Goal: Task Accomplishment & Management: Use online tool/utility

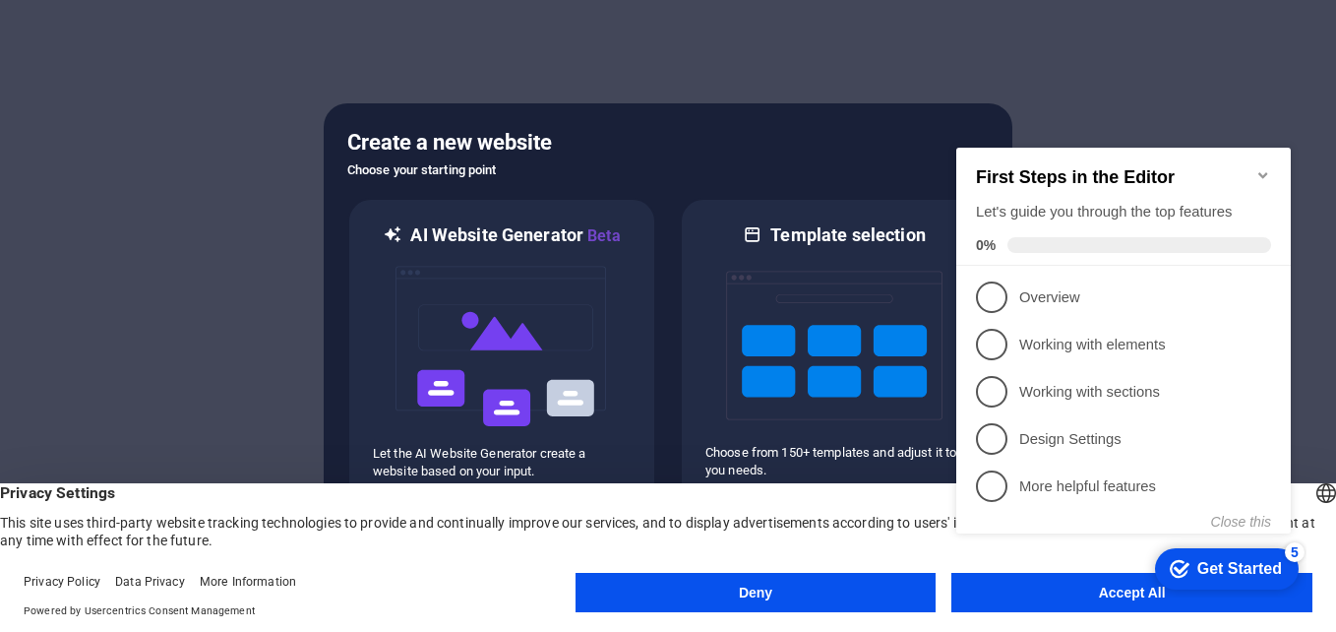
drag, startPoint x: 1260, startPoint y: 184, endPoint x: 1220, endPoint y: 205, distance: 45.3
click at [1260, 184] on div "First Steps in the Editor Let's guide you through the top features 0%" at bounding box center [1123, 210] width 295 height 86
click at [1083, 603] on button "Accept All" at bounding box center [1131, 592] width 361 height 39
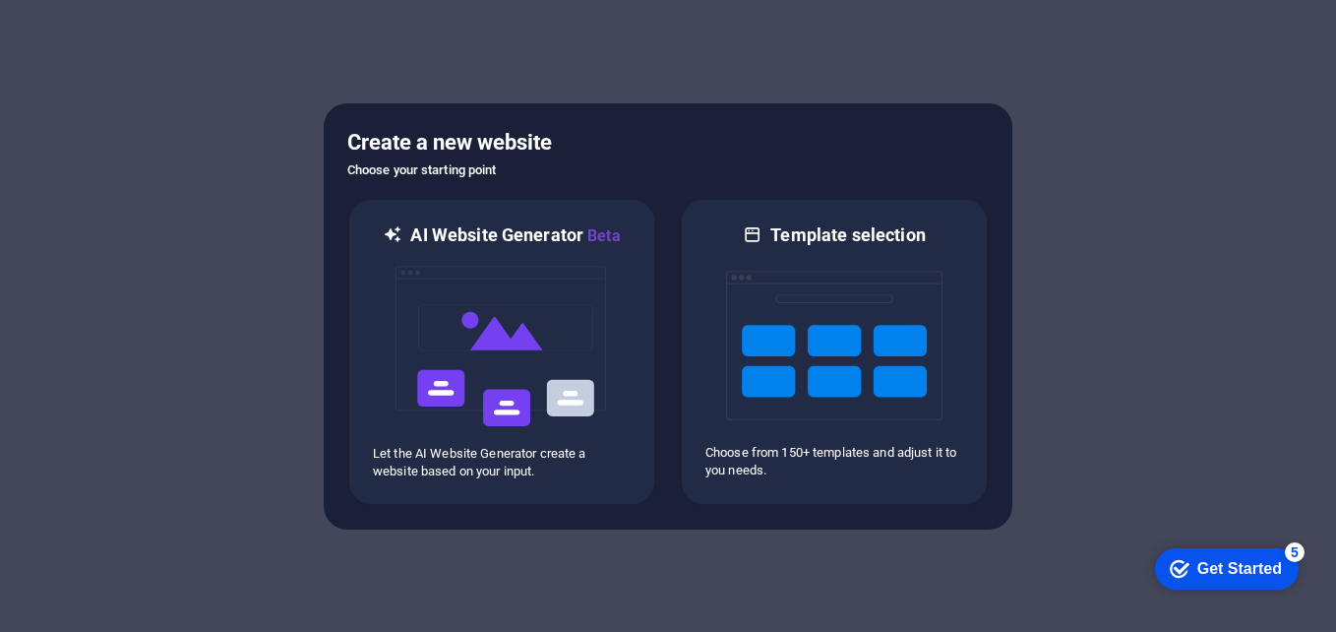
click at [1236, 583] on div "checkmark Get Started 5" at bounding box center [1227, 568] width 144 height 41
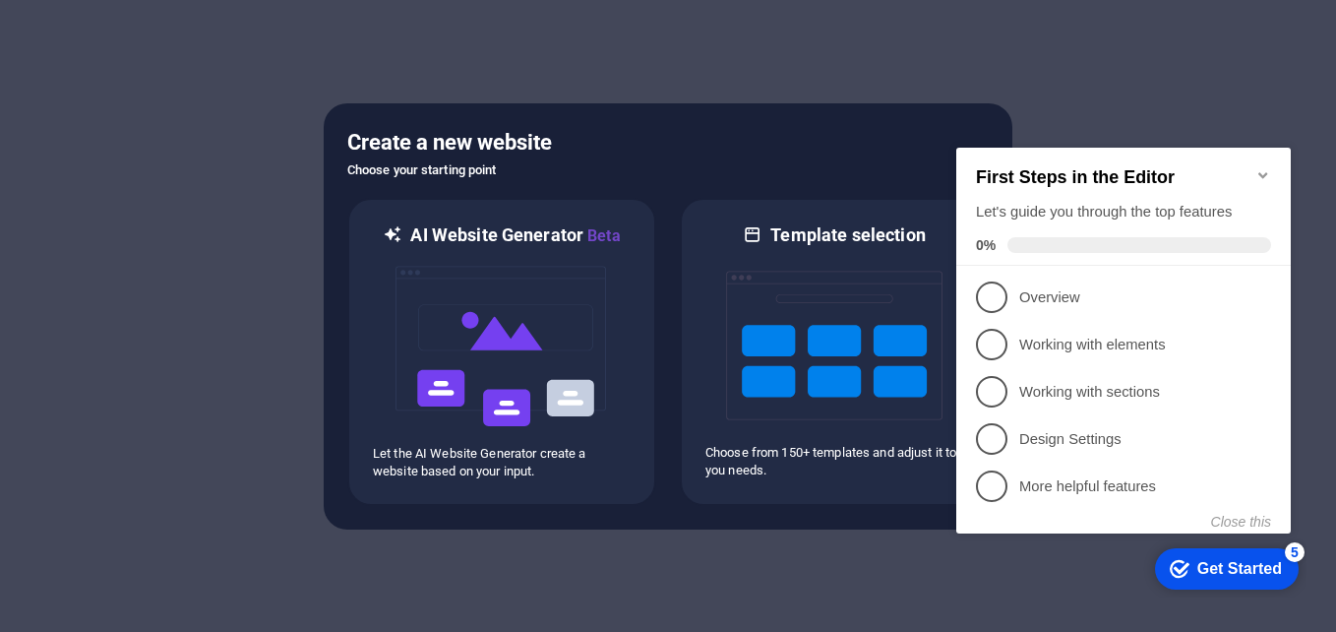
click at [1047, 304] on link "1 Overview - incomplete" at bounding box center [1123, 296] width 295 height 31
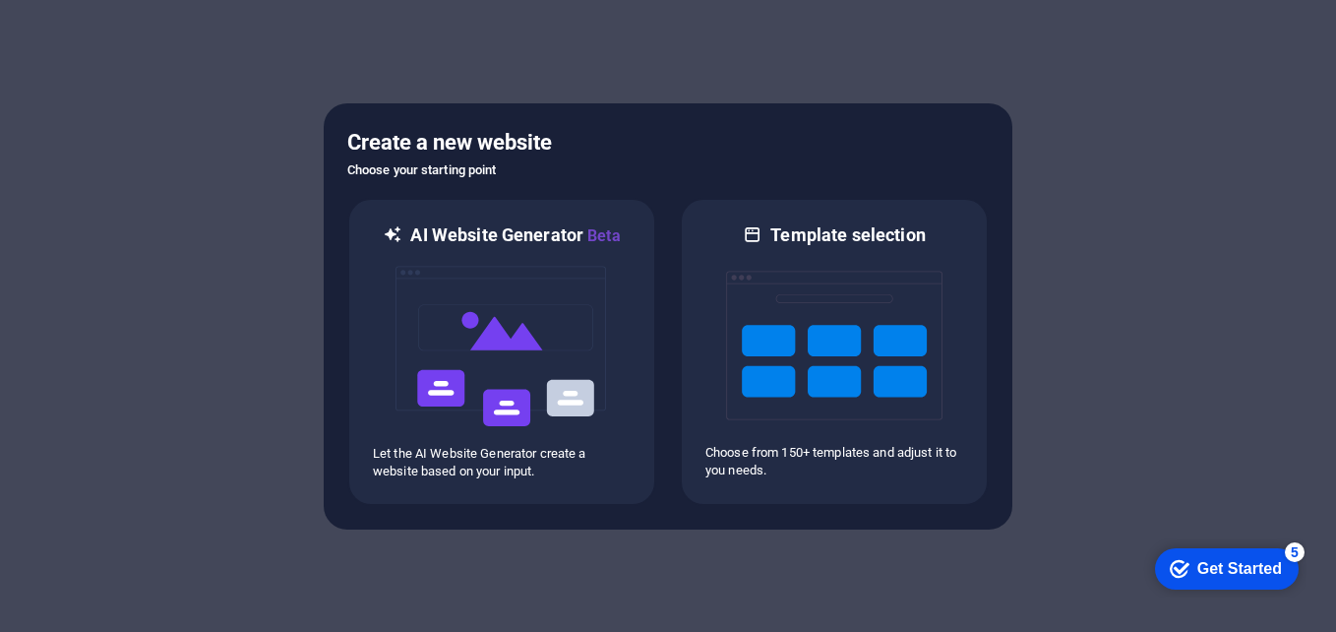
click at [1188, 581] on div "checkmark Get Started 5" at bounding box center [1227, 568] width 144 height 41
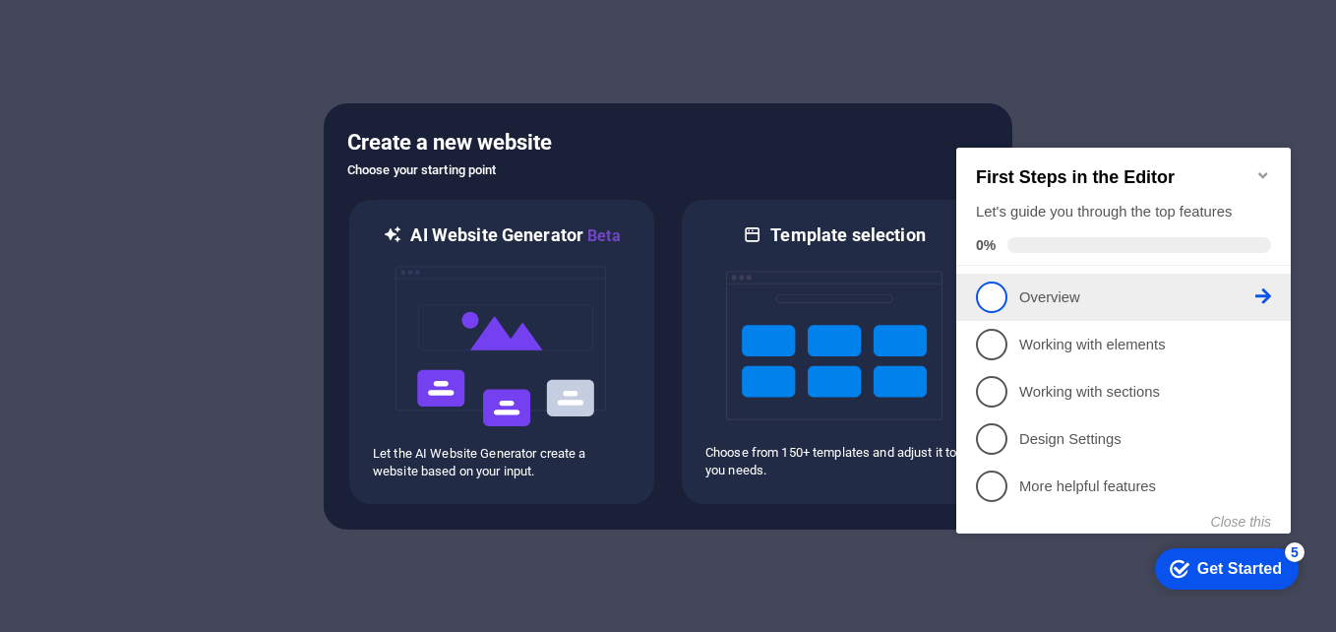
click at [997, 300] on span "1" at bounding box center [991, 296] width 31 height 31
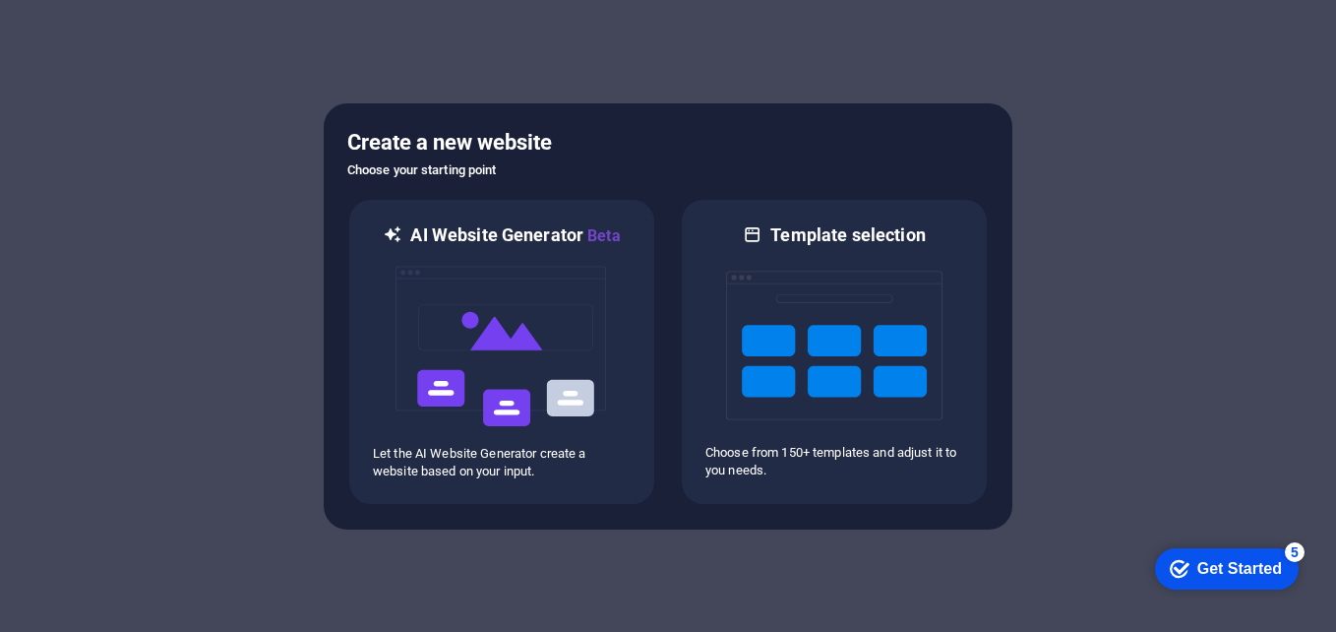
click at [1219, 569] on div "Get Started" at bounding box center [1239, 569] width 85 height 18
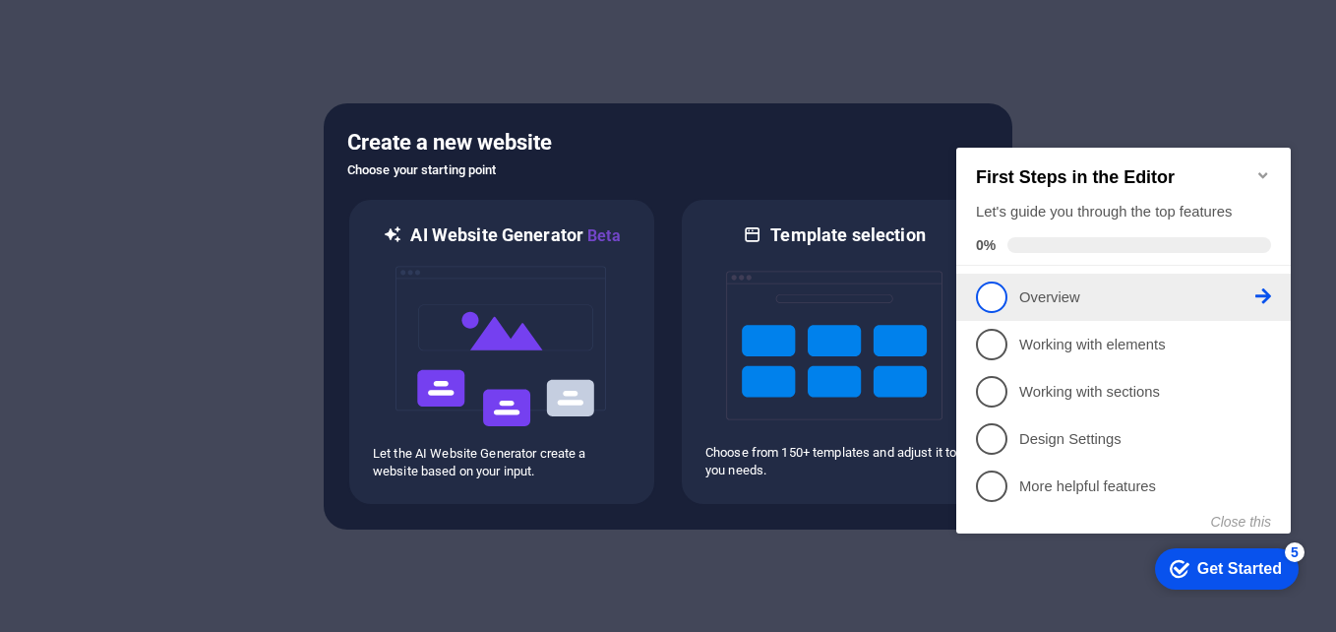
click at [1263, 296] on icon at bounding box center [1264, 296] width 16 height 16
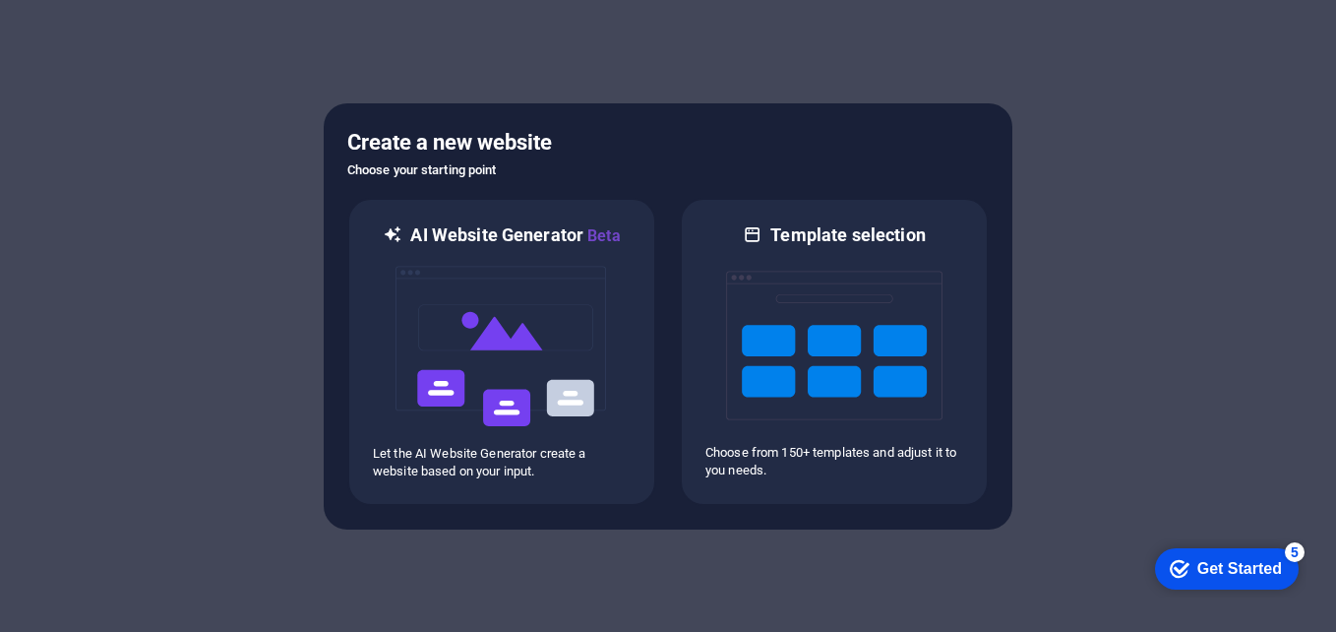
click at [1260, 564] on div "Get Started" at bounding box center [1239, 569] width 85 height 18
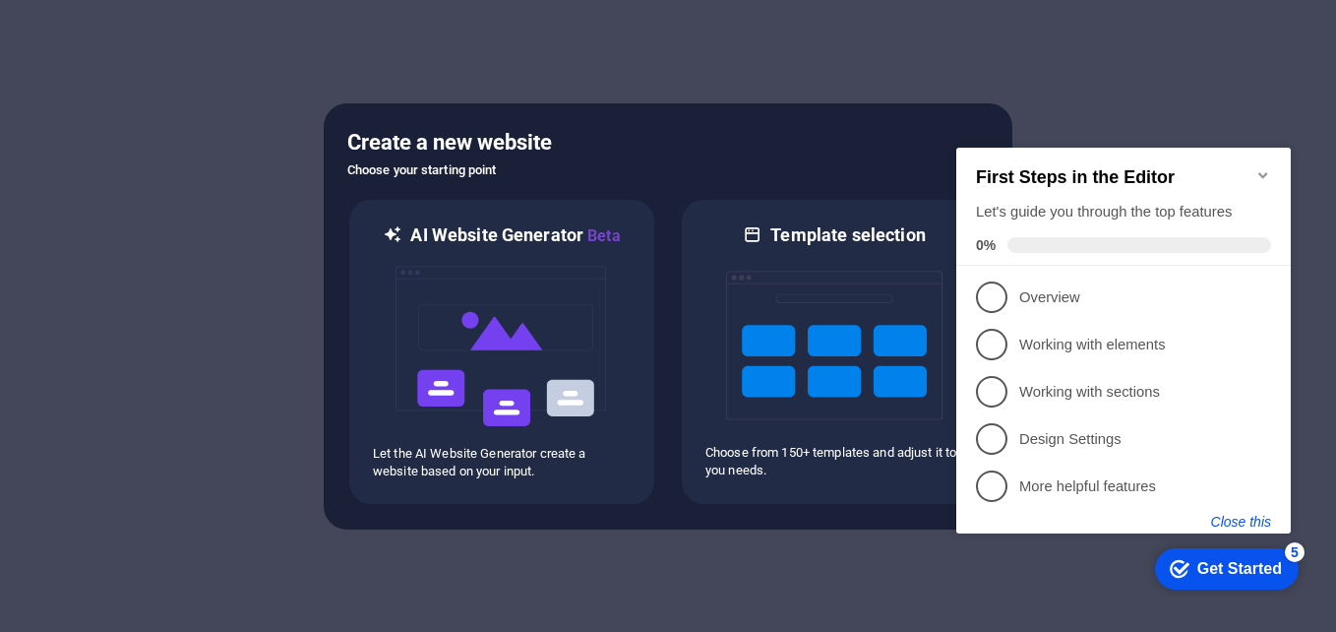
click at [1242, 517] on button "Close this" at bounding box center [1241, 522] width 60 height 16
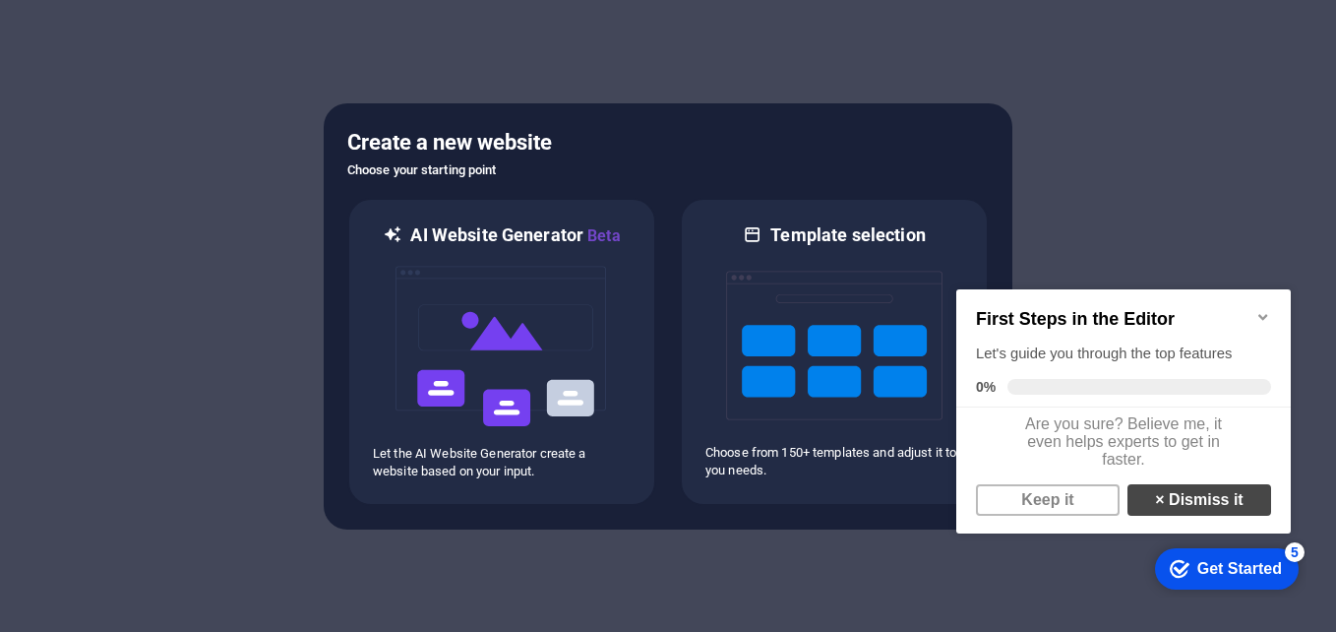
click at [1208, 508] on link "× Dismiss it" at bounding box center [1200, 499] width 144 height 31
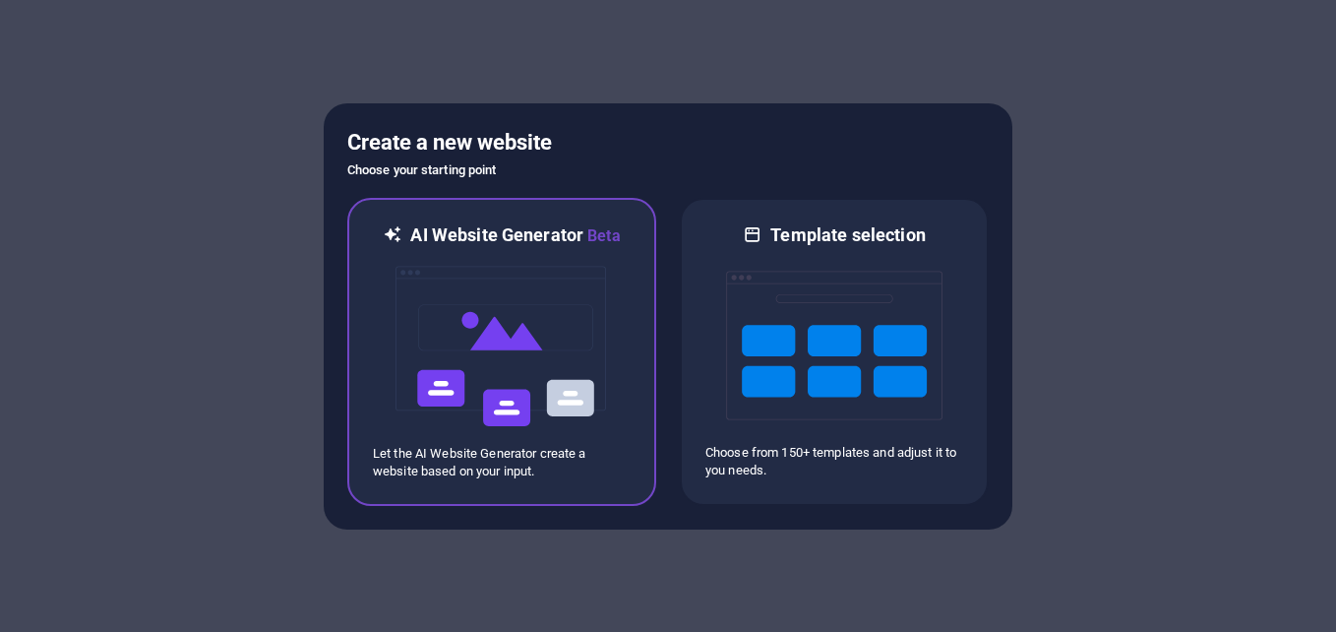
click at [542, 398] on img at bounding box center [502, 346] width 216 height 197
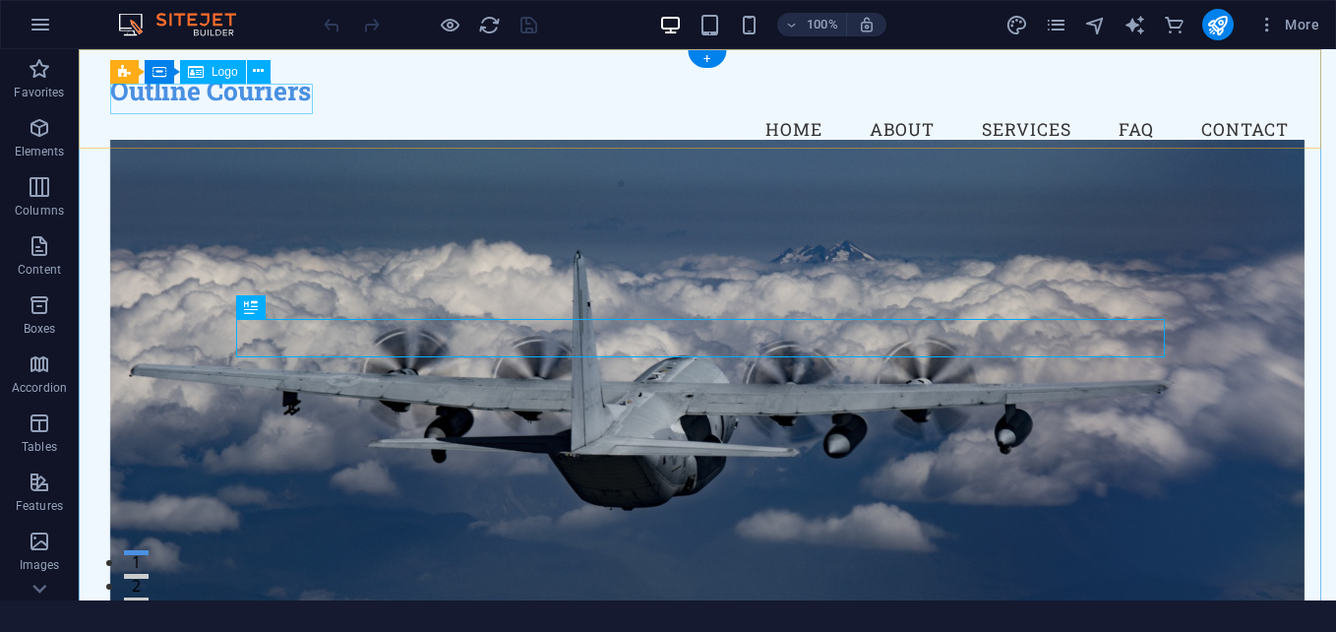
click at [252, 95] on div "Outline Couriers" at bounding box center [707, 90] width 1195 height 31
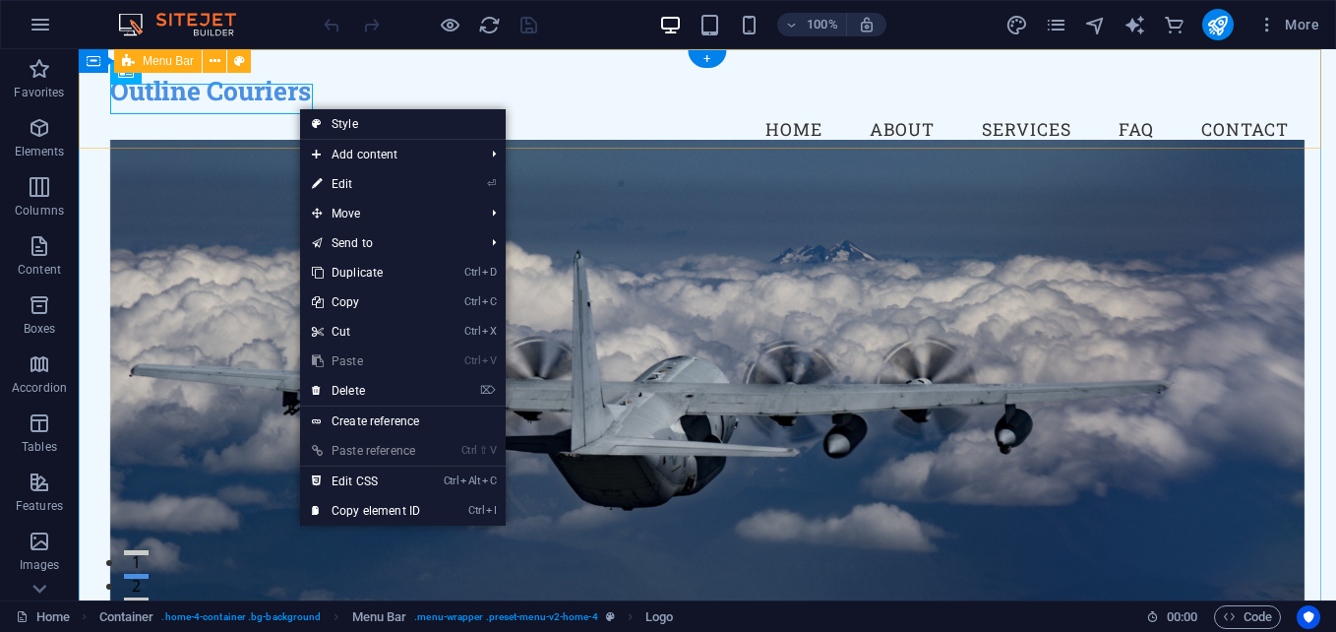
click at [554, 72] on div "Outline Couriers Menu Home About Services FAQ Contact" at bounding box center [707, 114] width 1257 height 130
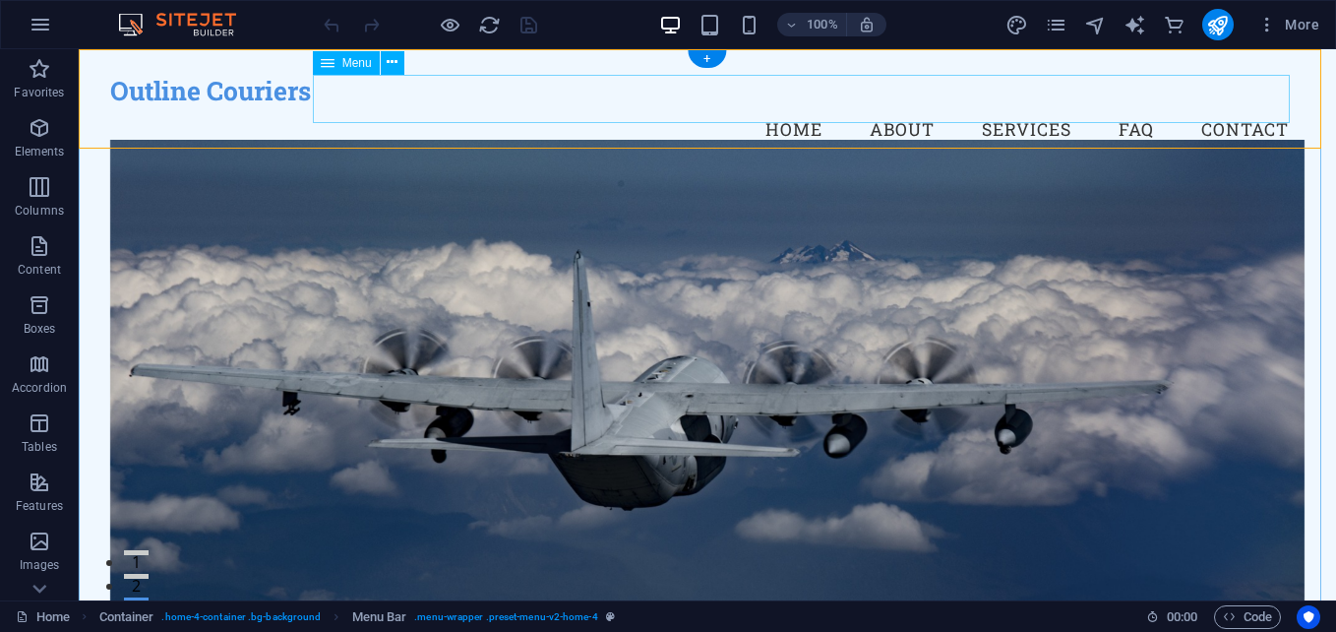
click at [784, 105] on nav "Home About Services FAQ Contact" at bounding box center [707, 129] width 1195 height 49
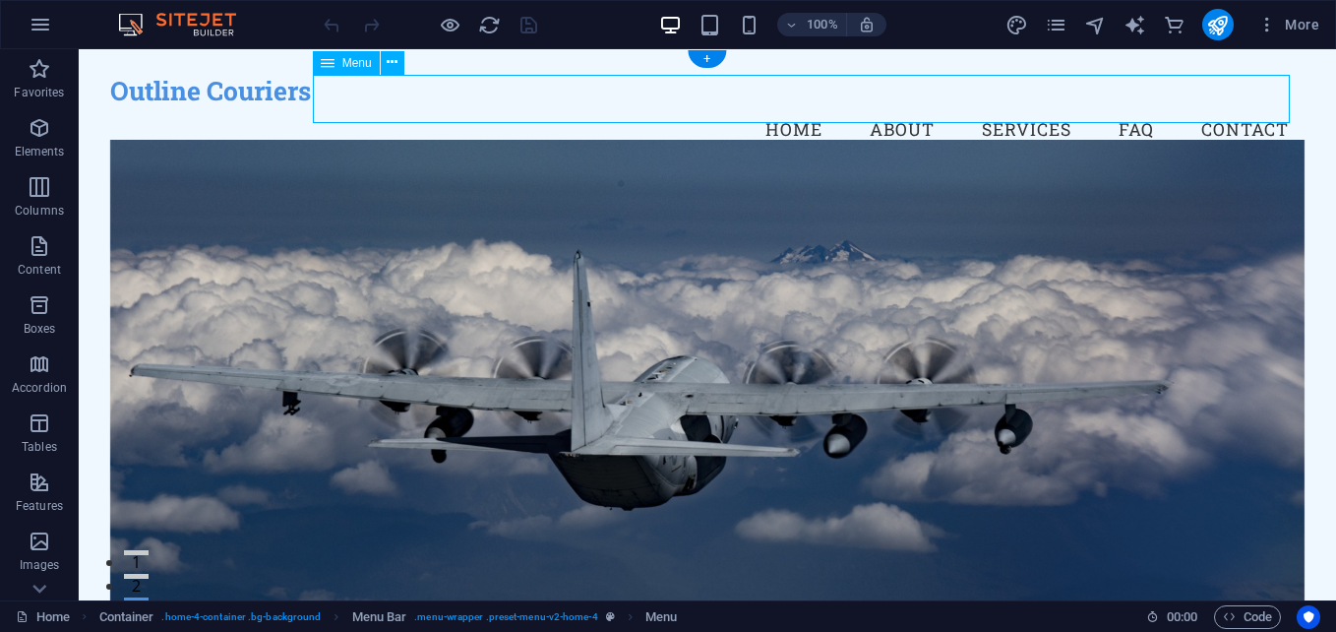
click at [782, 105] on nav "Home About Services FAQ Contact" at bounding box center [707, 129] width 1195 height 49
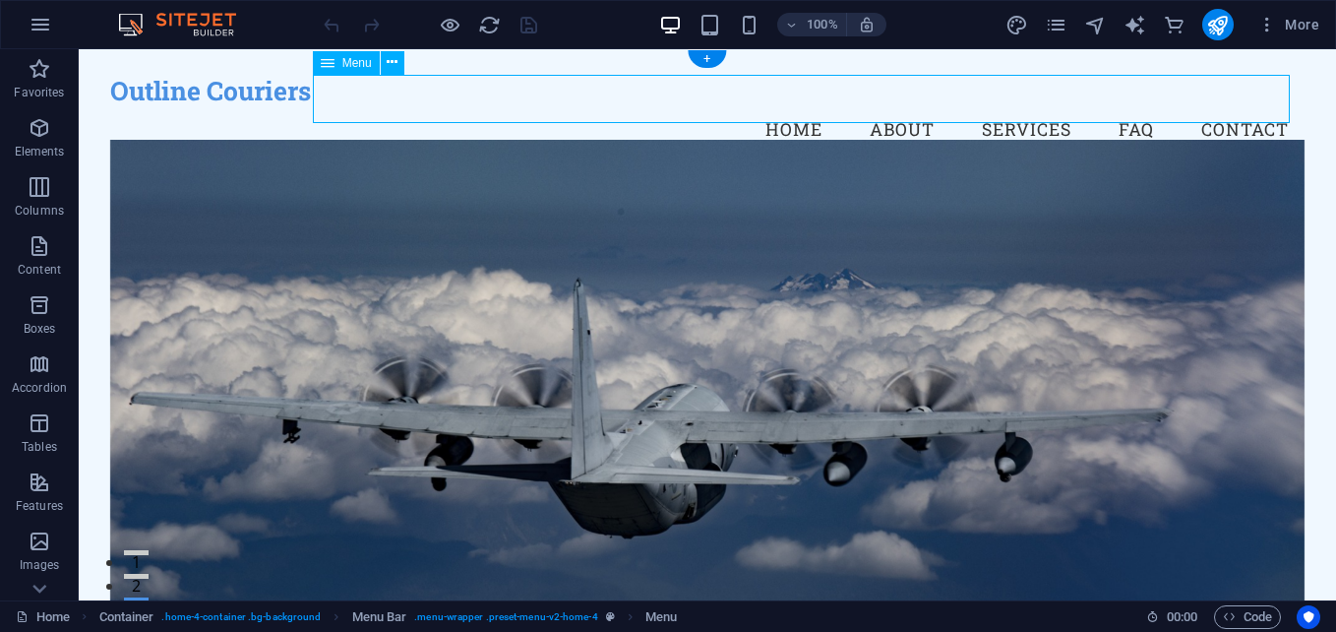
select select
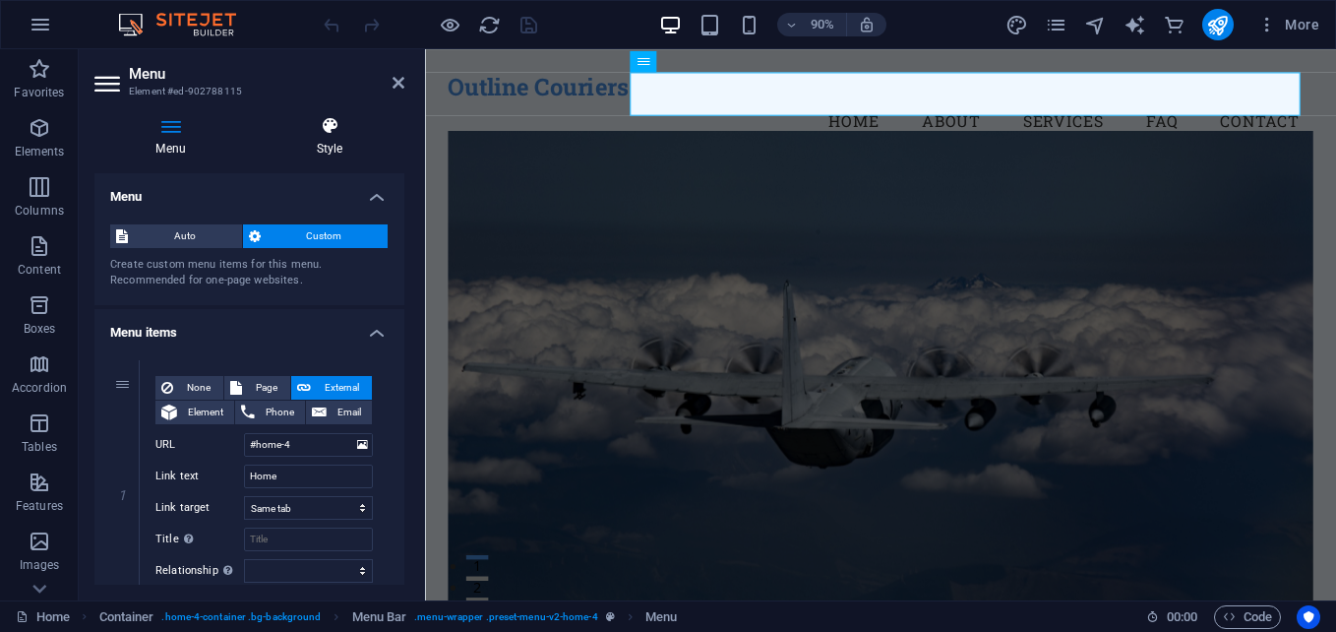
click at [331, 133] on icon at bounding box center [330, 126] width 150 height 20
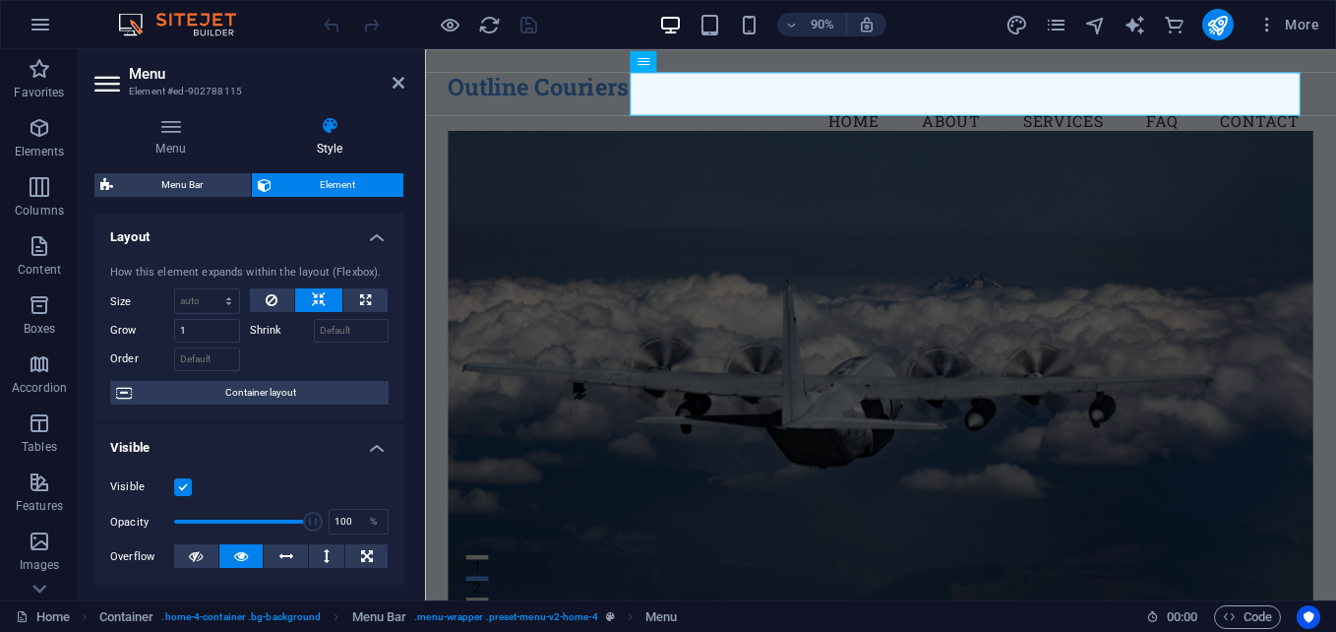
click at [1041, 247] on figure at bounding box center [932, 419] width 962 height 558
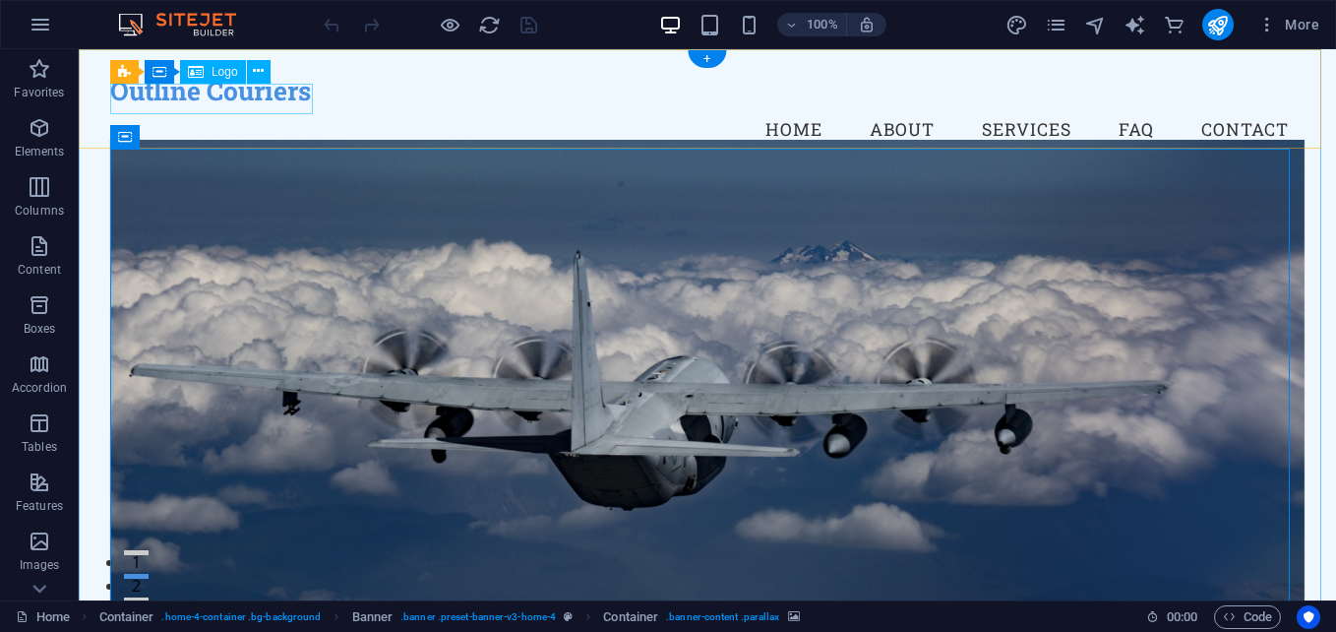
click at [229, 99] on div "Outline Couriers" at bounding box center [707, 90] width 1195 height 31
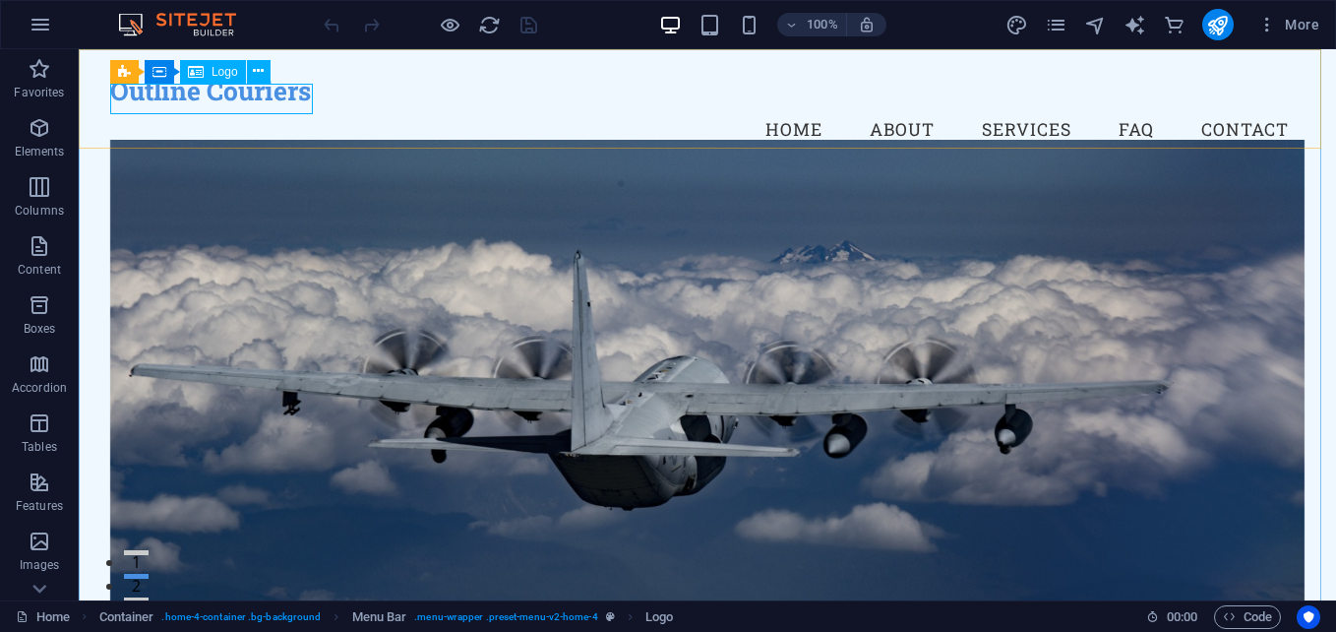
click at [221, 73] on span "Logo" at bounding box center [225, 72] width 27 height 12
click at [257, 71] on icon at bounding box center [258, 71] width 11 height 21
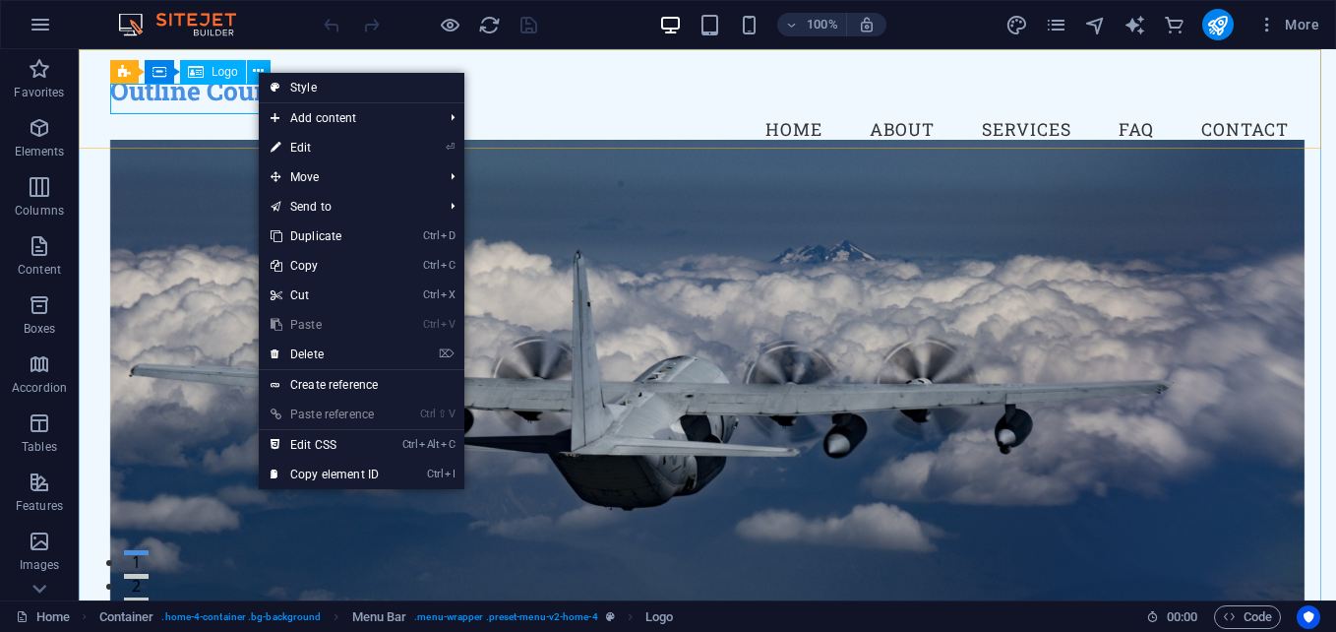
click at [218, 72] on span "Logo" at bounding box center [225, 72] width 27 height 12
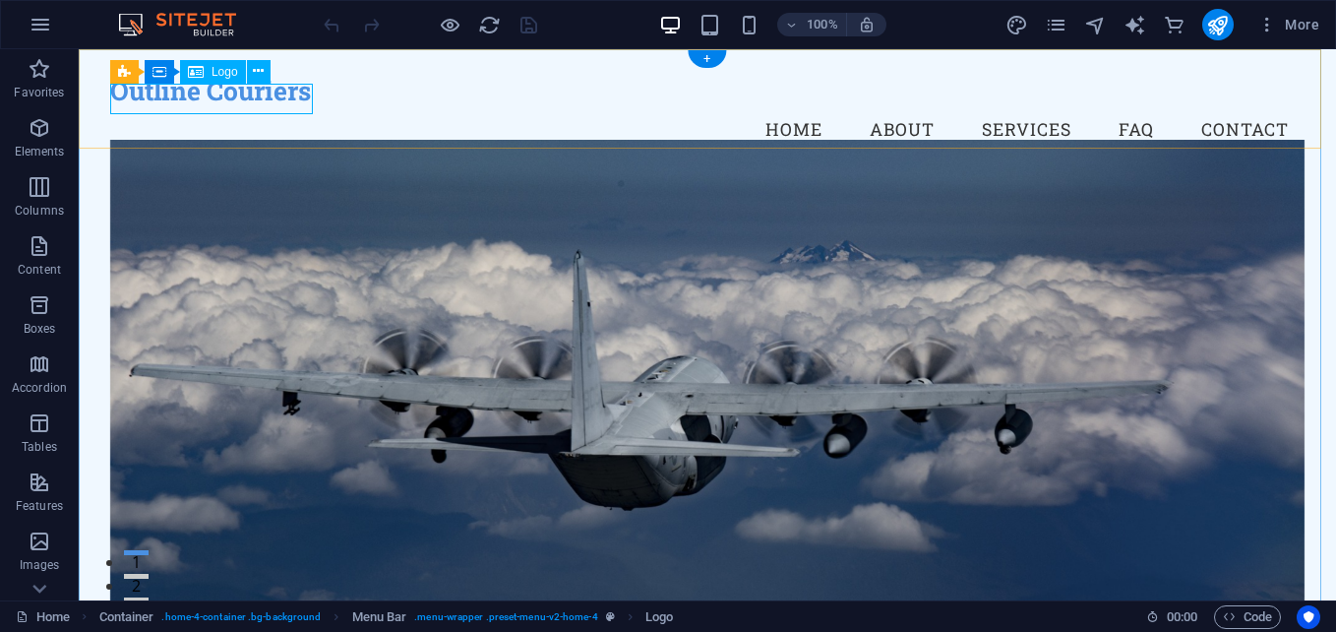
click at [218, 99] on div "Outline Couriers" at bounding box center [707, 90] width 1195 height 31
click at [192, 75] on icon at bounding box center [196, 72] width 16 height 24
drag, startPoint x: 278, startPoint y: 124, endPoint x: 284, endPoint y: 84, distance: 40.8
click at [292, 102] on div "Outline Couriers" at bounding box center [707, 90] width 1195 height 31
click at [268, 97] on div "Outline Couriers" at bounding box center [707, 90] width 1195 height 31
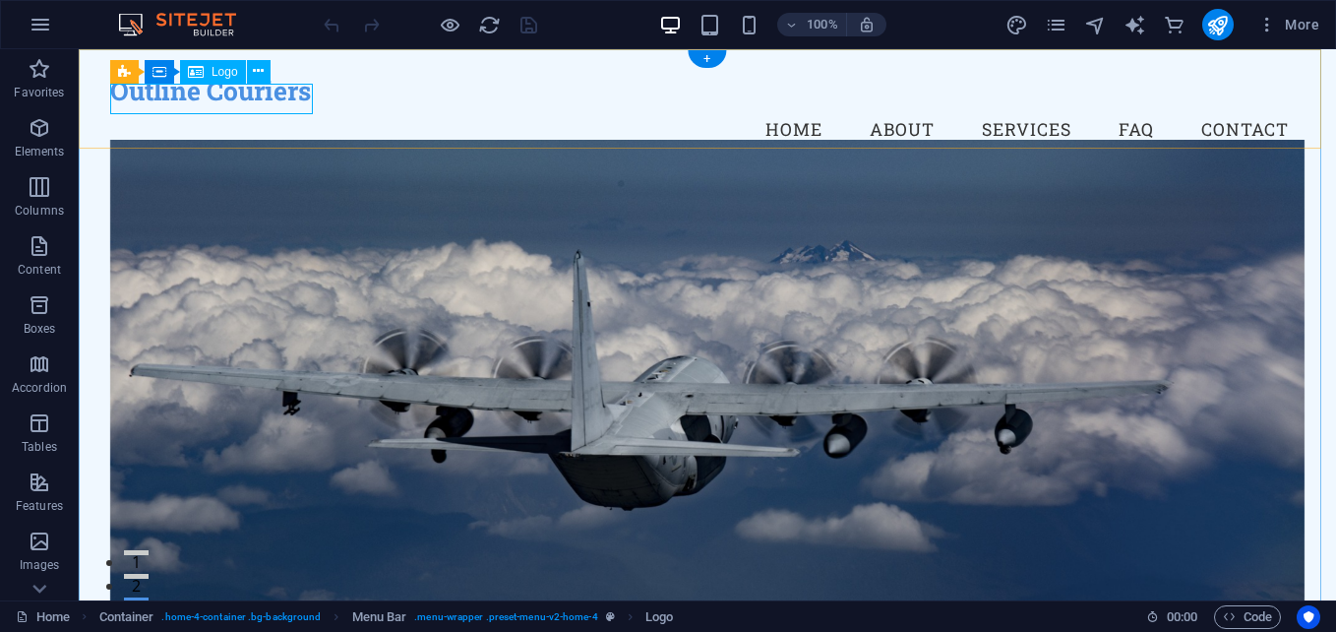
click at [268, 97] on div "Outline Couriers" at bounding box center [707, 90] width 1195 height 31
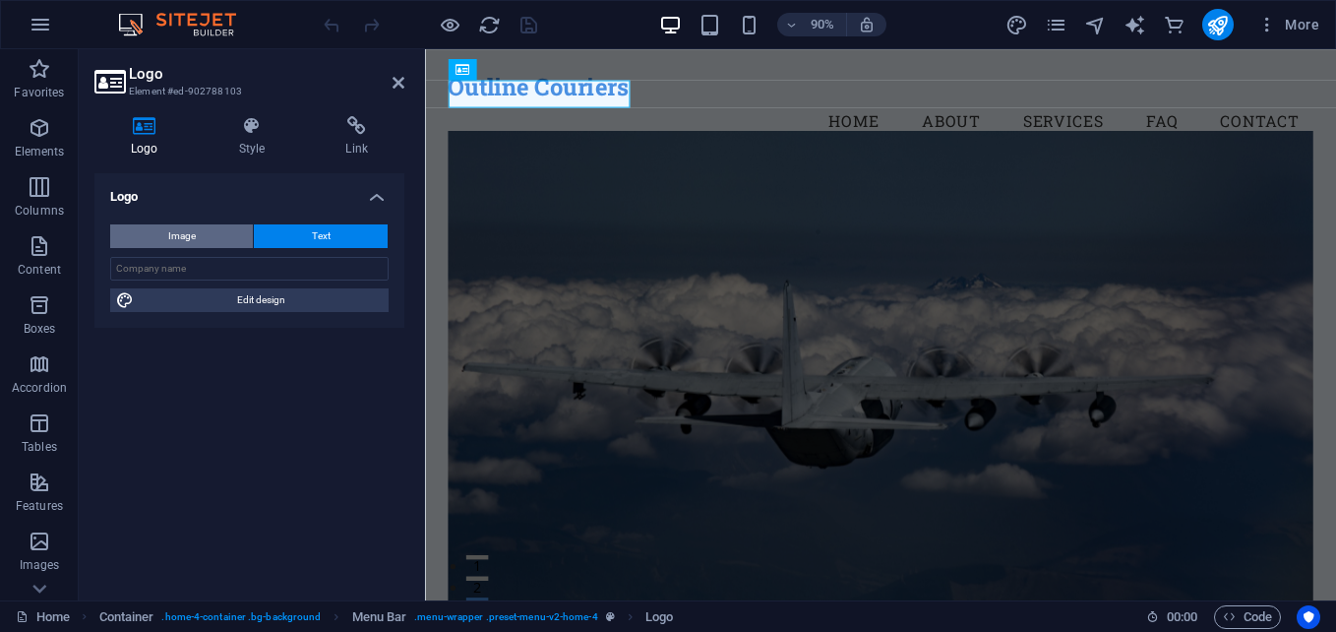
click at [199, 228] on button "Image" at bounding box center [181, 236] width 143 height 24
select select "DISABLED_OPTION_VALUE"
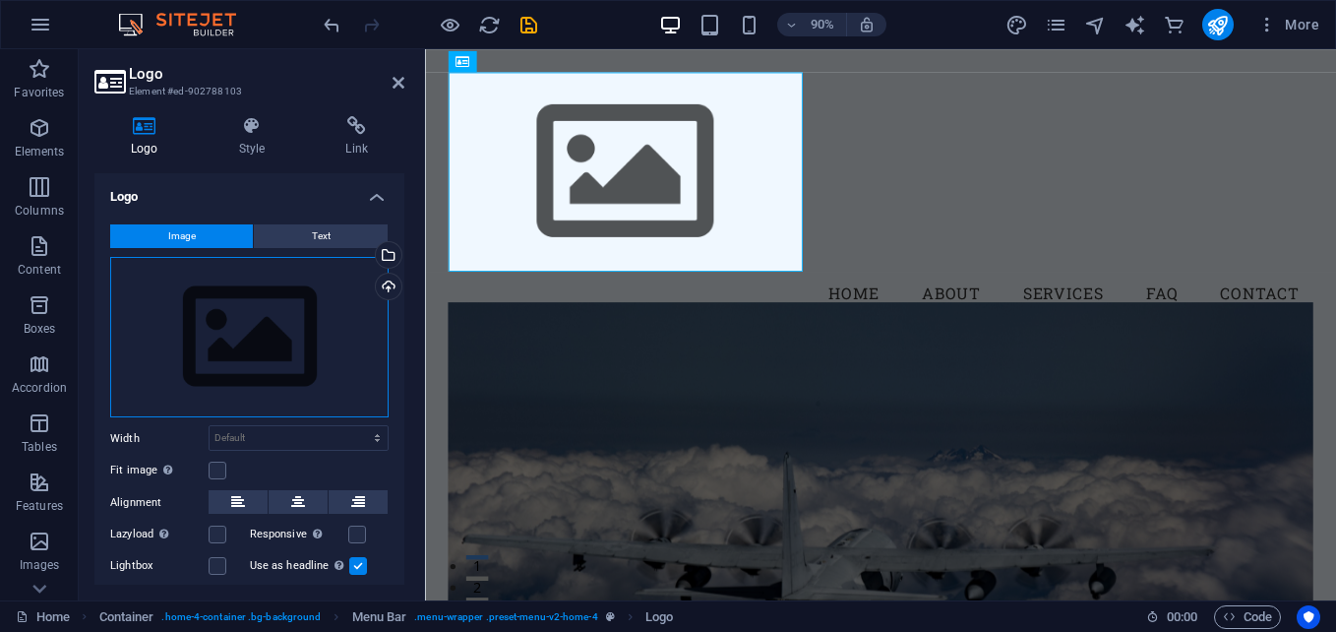
click at [256, 327] on div "Drag files here, click to choose files or select files from Files or our free s…" at bounding box center [249, 337] width 278 height 161
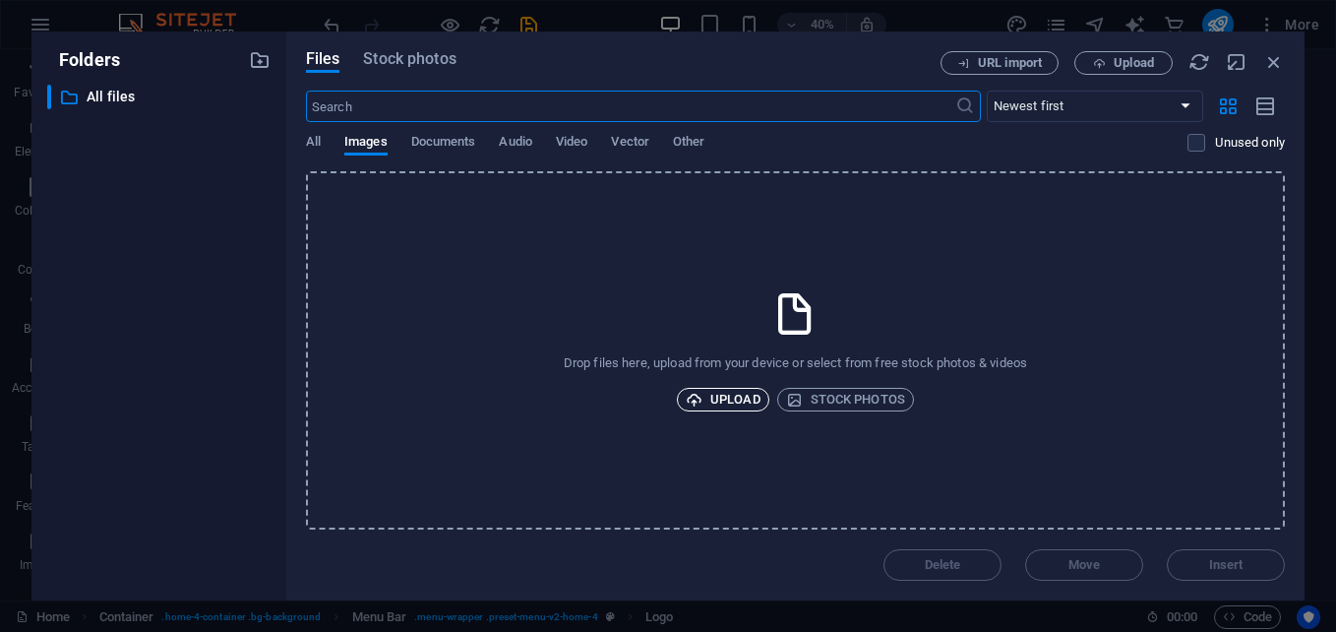
click at [731, 399] on span "Upload" at bounding box center [723, 400] width 75 height 24
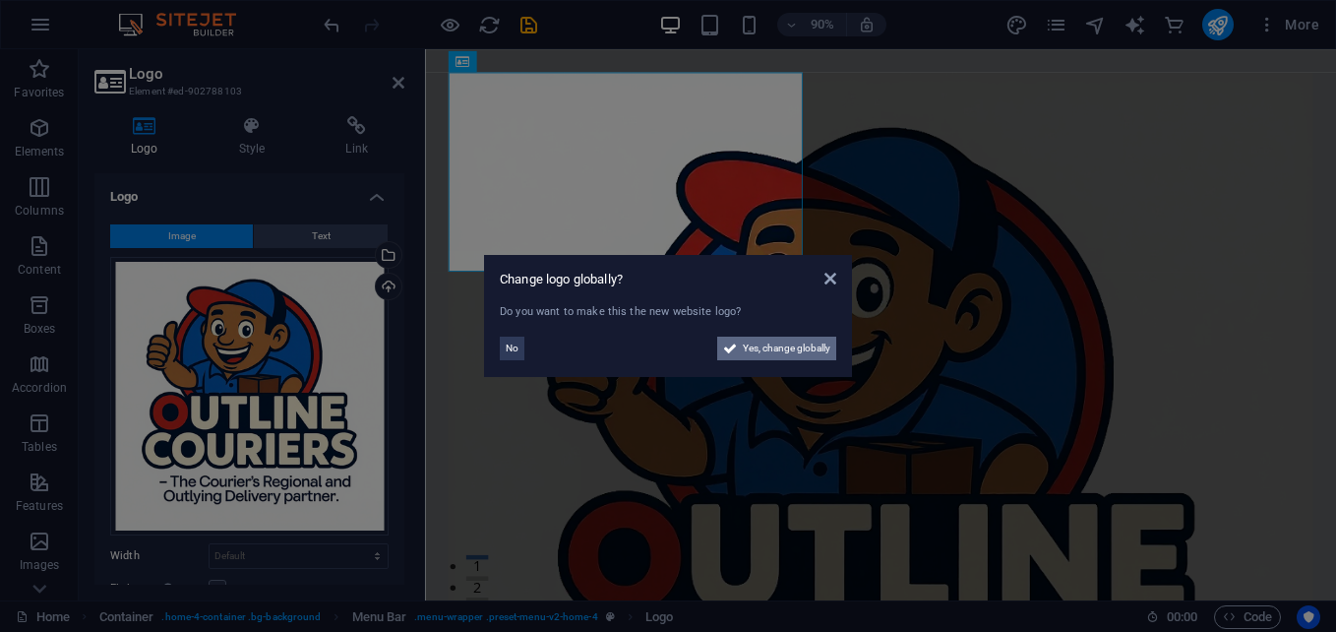
click at [815, 347] on span "Yes, change globally" at bounding box center [787, 349] width 88 height 24
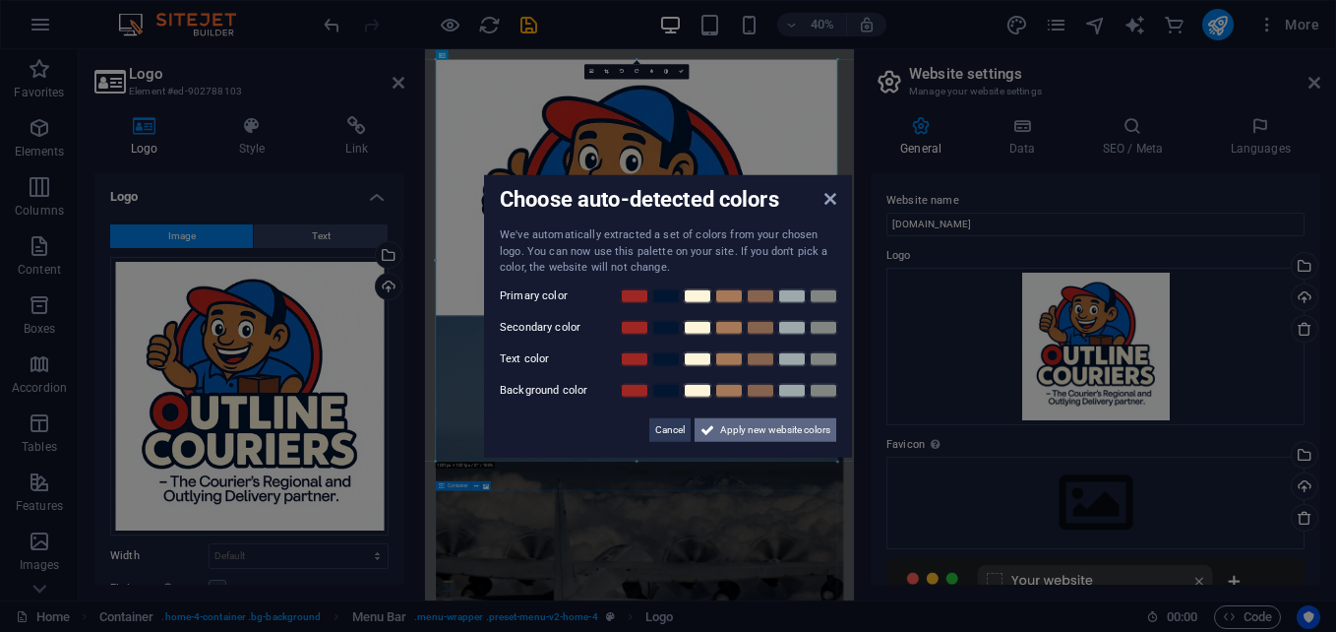
click at [793, 430] on span "Apply new website colors" at bounding box center [775, 429] width 110 height 24
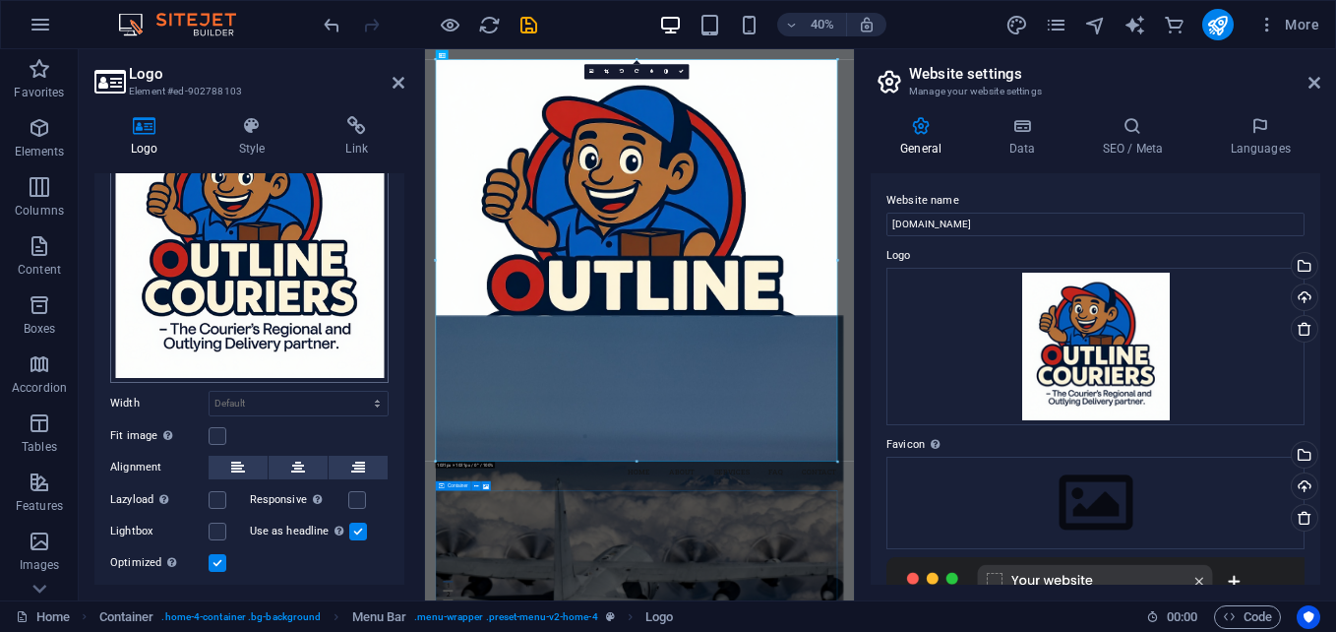
scroll to position [202, 0]
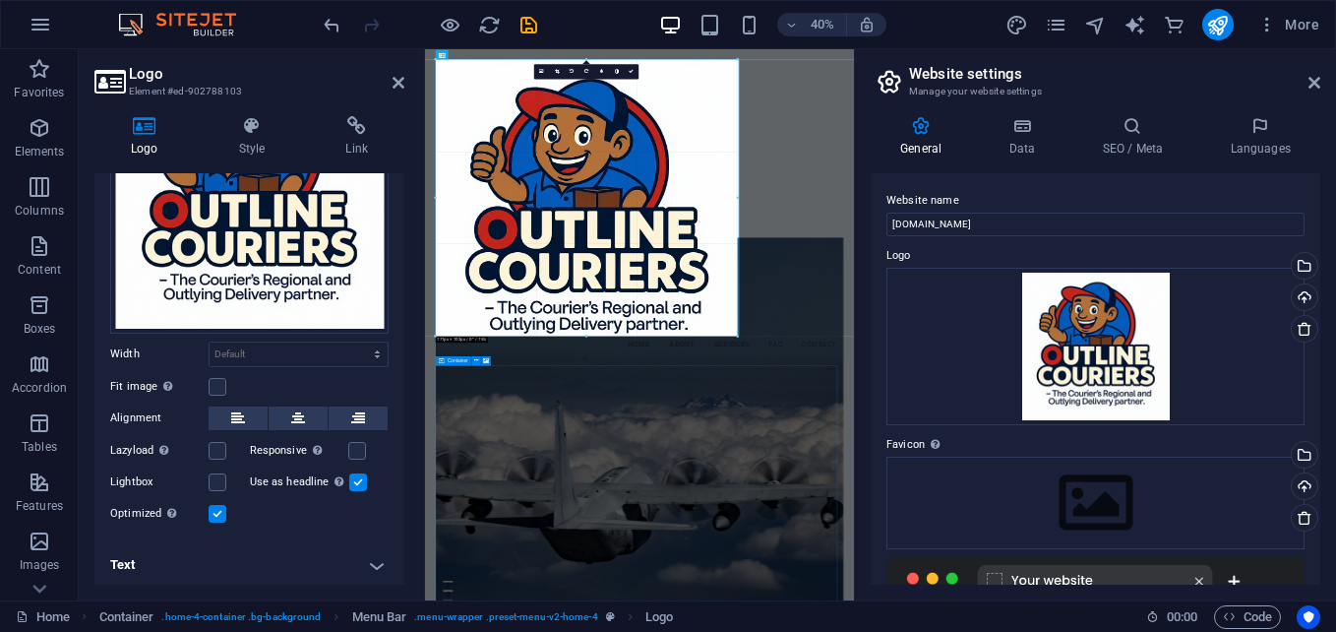
drag, startPoint x: 837, startPoint y: 461, endPoint x: 218, endPoint y: 238, distance: 658.0
type input "766"
select select "px"
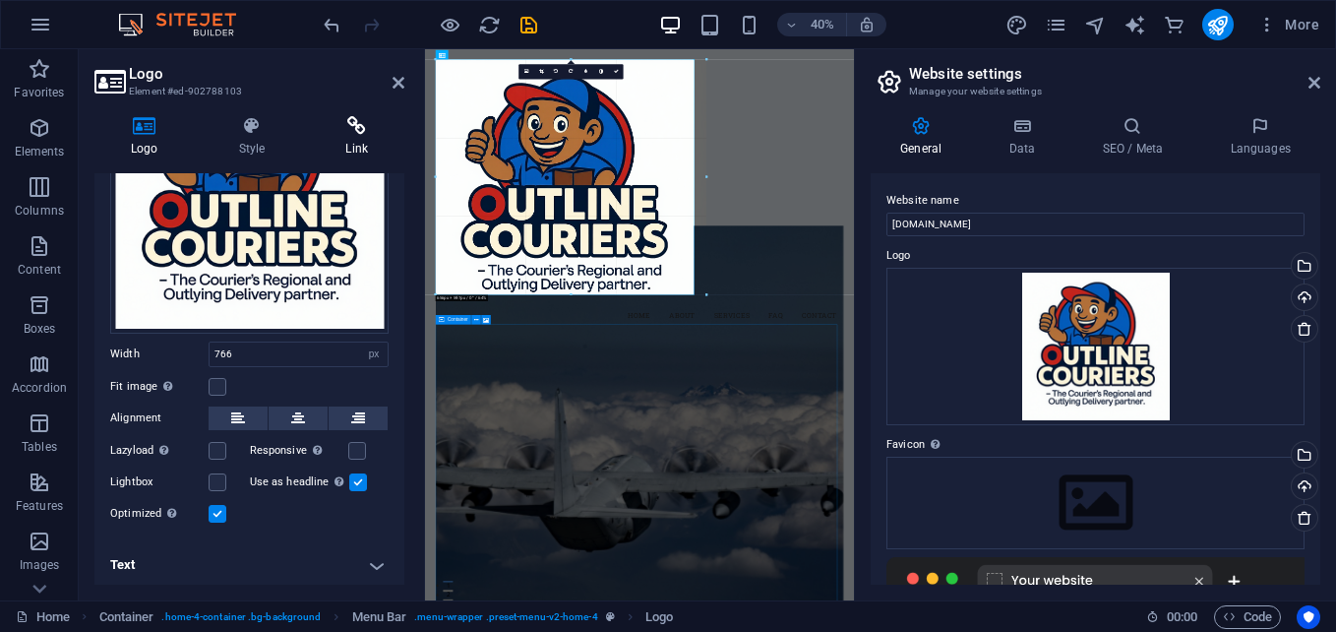
drag, startPoint x: 735, startPoint y: 58, endPoint x: 401, endPoint y: 130, distance: 341.2
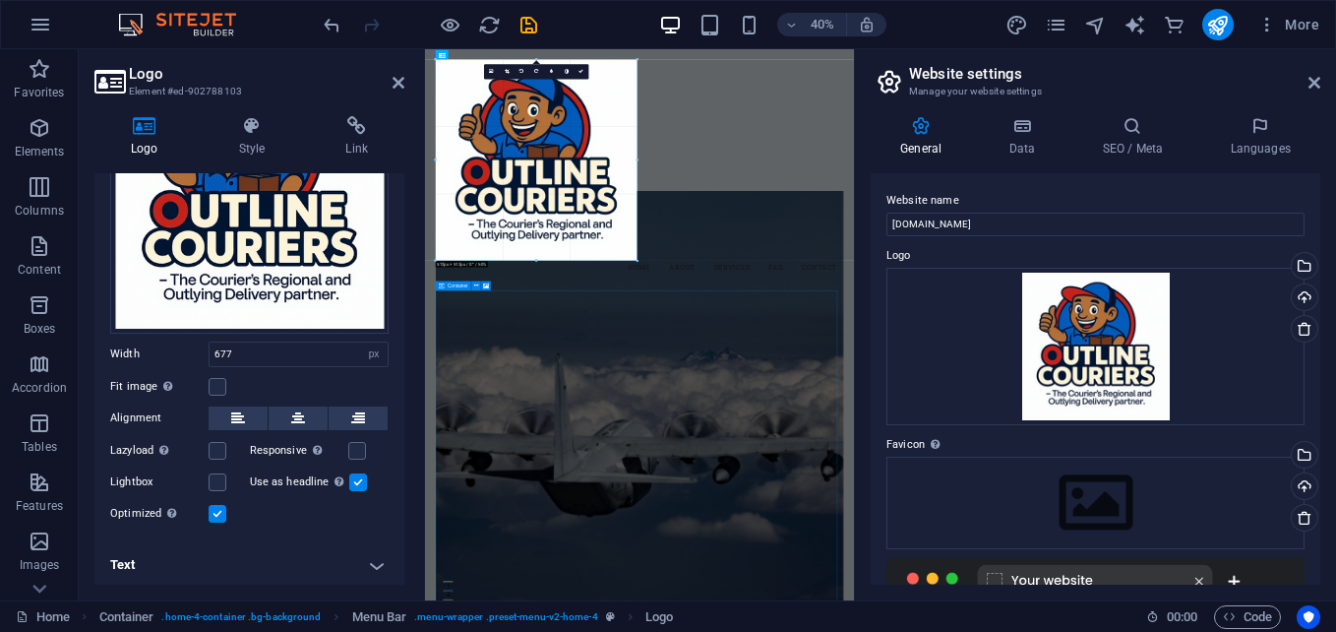
drag, startPoint x: 703, startPoint y: 303, endPoint x: 531, endPoint y: 40, distance: 313.6
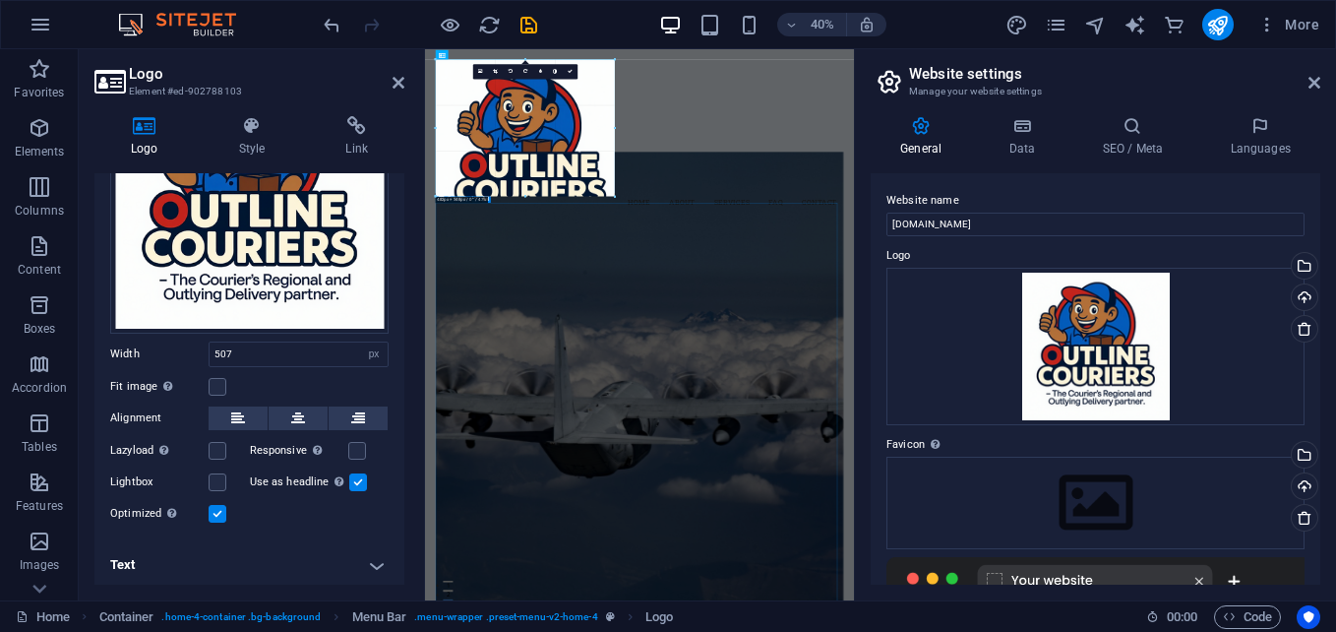
drag, startPoint x: 636, startPoint y: 258, endPoint x: 54, endPoint y: 159, distance: 589.8
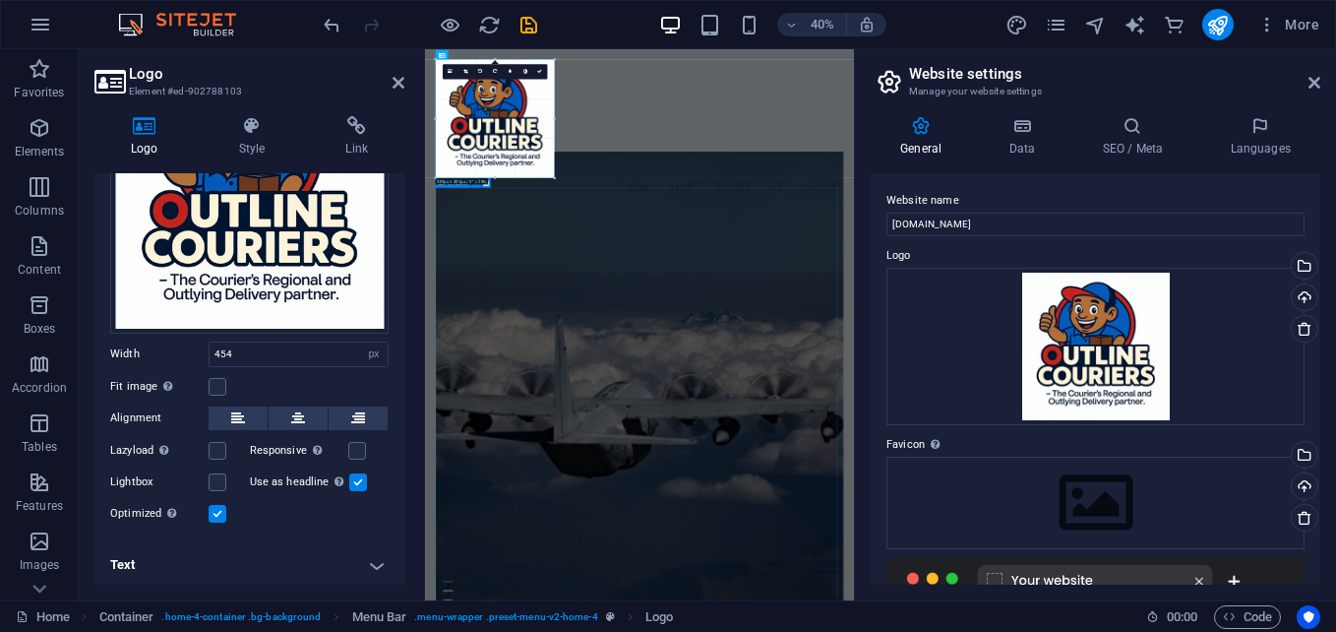
drag, startPoint x: 615, startPoint y: 237, endPoint x: 452, endPoint y: 81, distance: 226.2
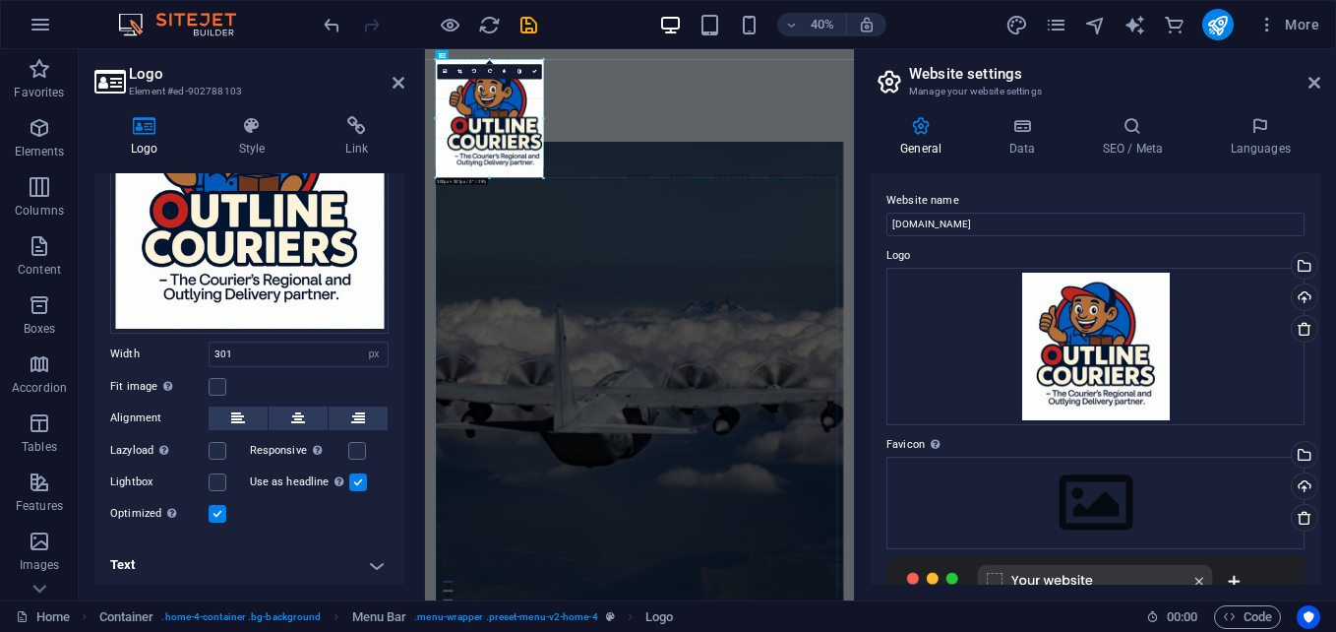
drag, startPoint x: 556, startPoint y: 178, endPoint x: 258, endPoint y: 256, distance: 308.1
type input "273"
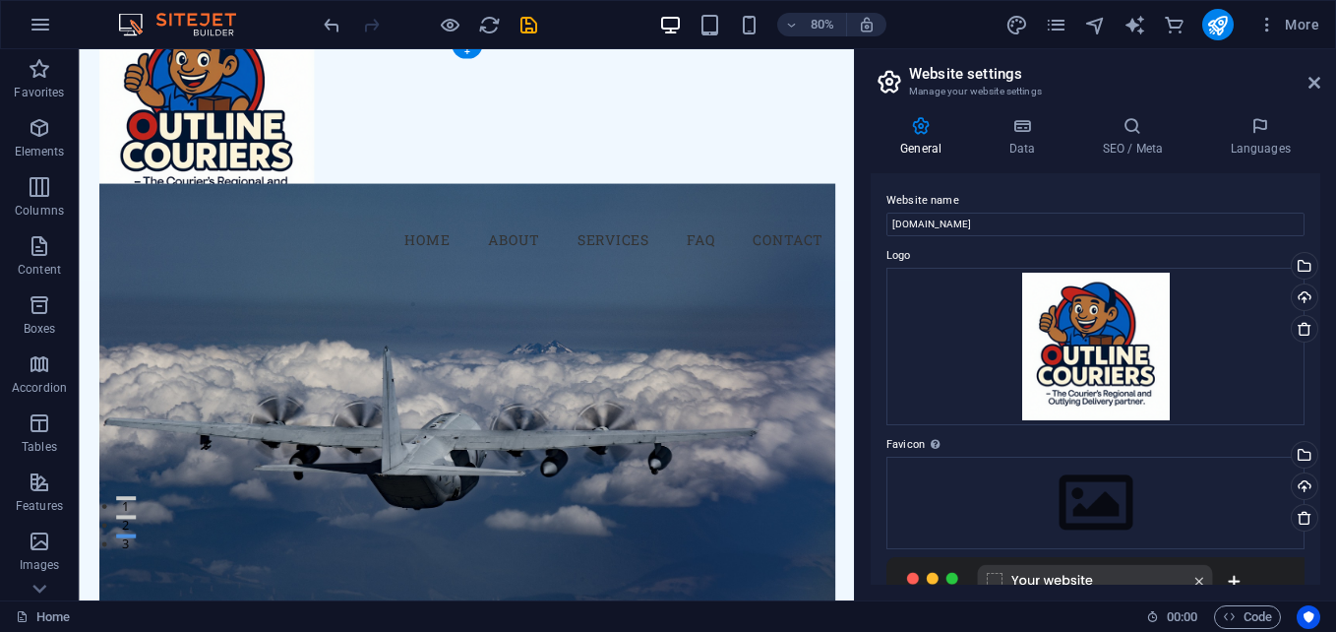
scroll to position [0, 0]
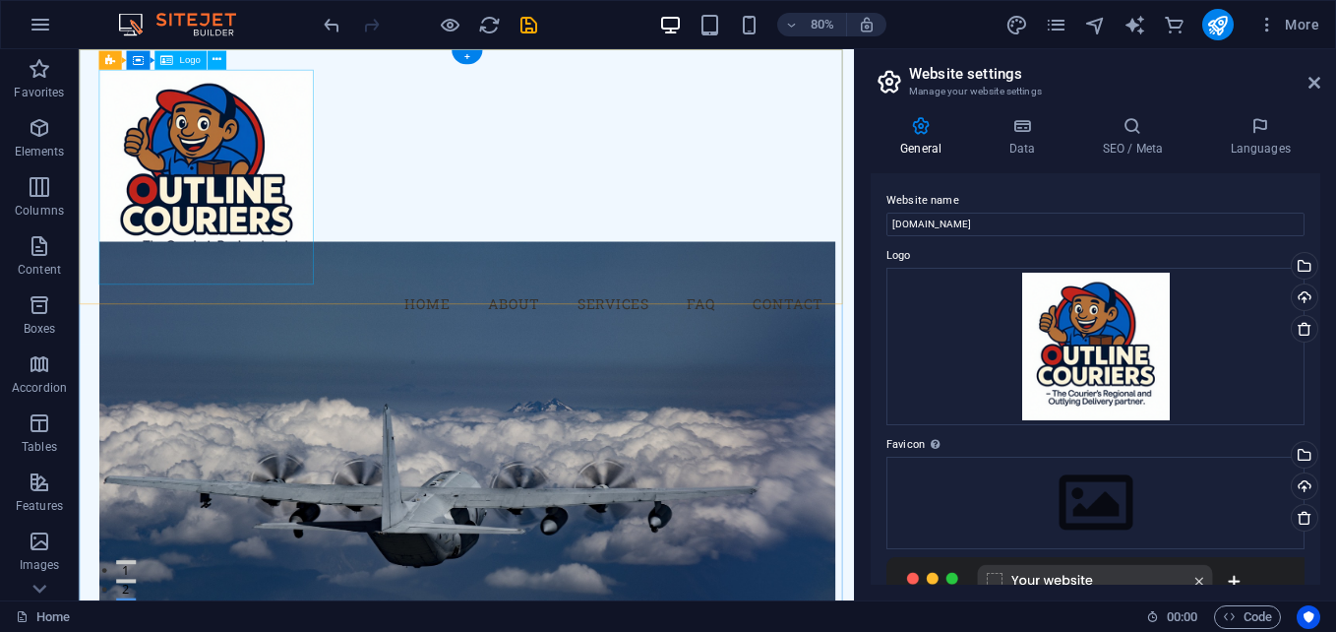
click at [269, 223] on div at bounding box center [563, 209] width 921 height 269
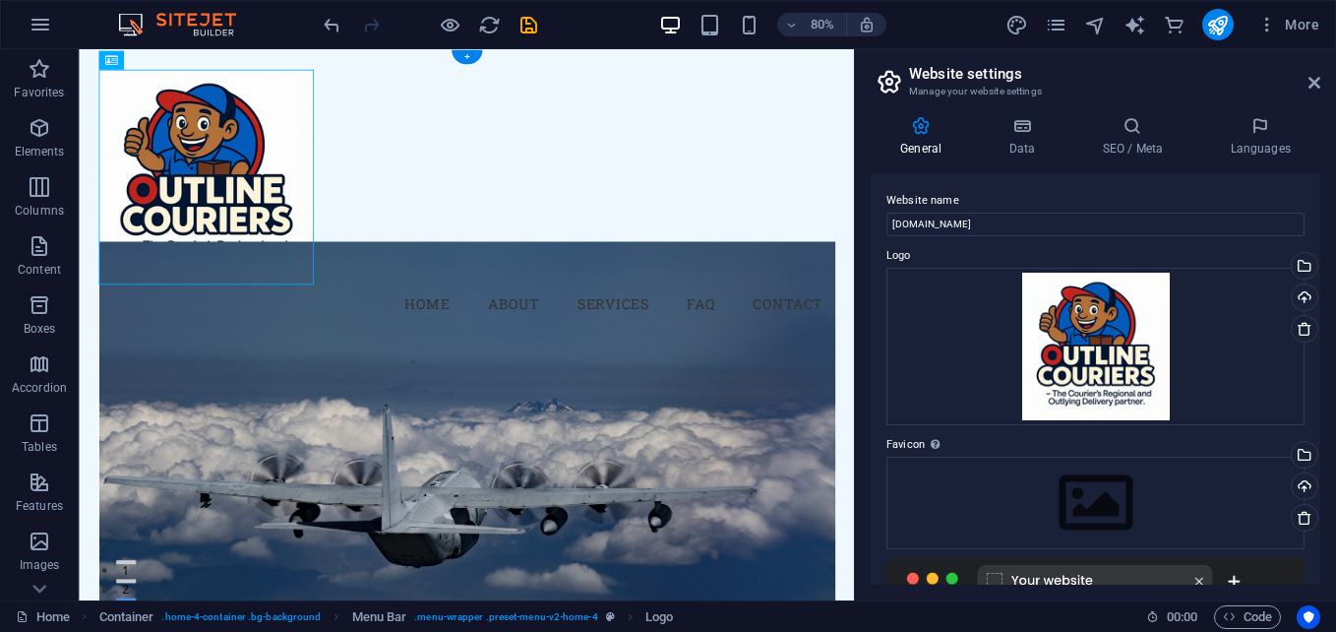
click at [859, 482] on figure at bounding box center [563, 602] width 921 height 627
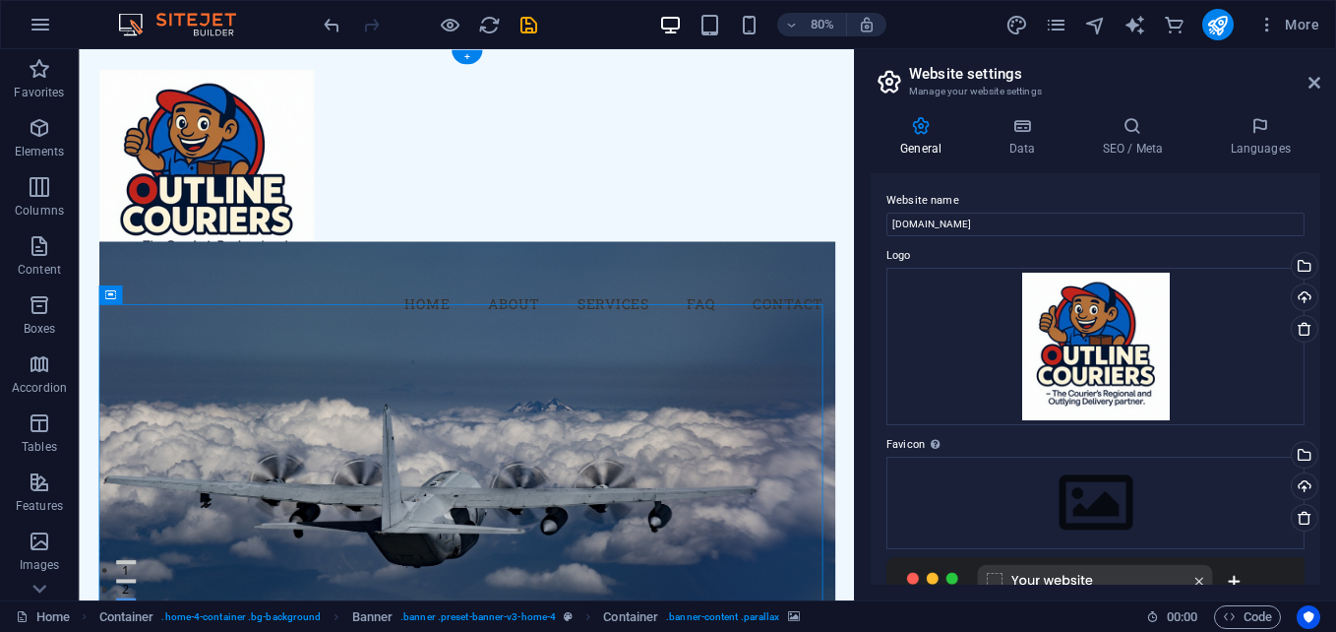
click at [705, 456] on figure at bounding box center [563, 602] width 921 height 627
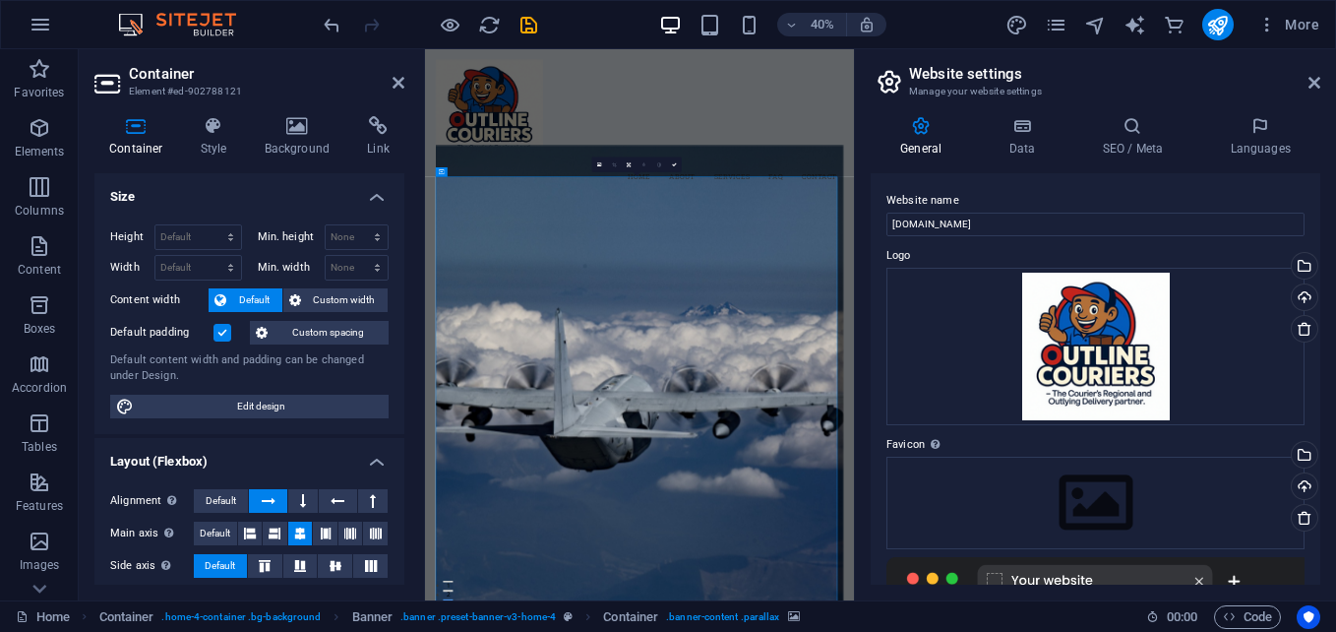
click at [297, 142] on h4 "Background" at bounding box center [301, 136] width 103 height 41
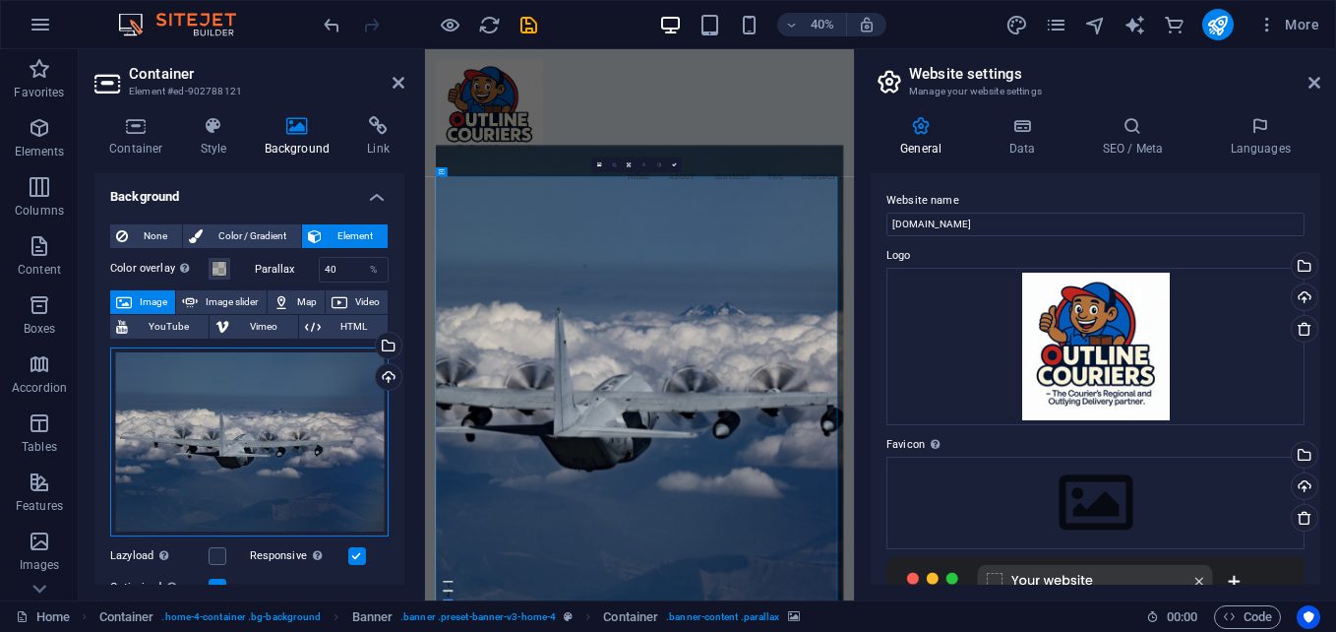
click at [293, 485] on div "Drag files here, click to choose files or select files from Files or our free s…" at bounding box center [249, 441] width 278 height 189
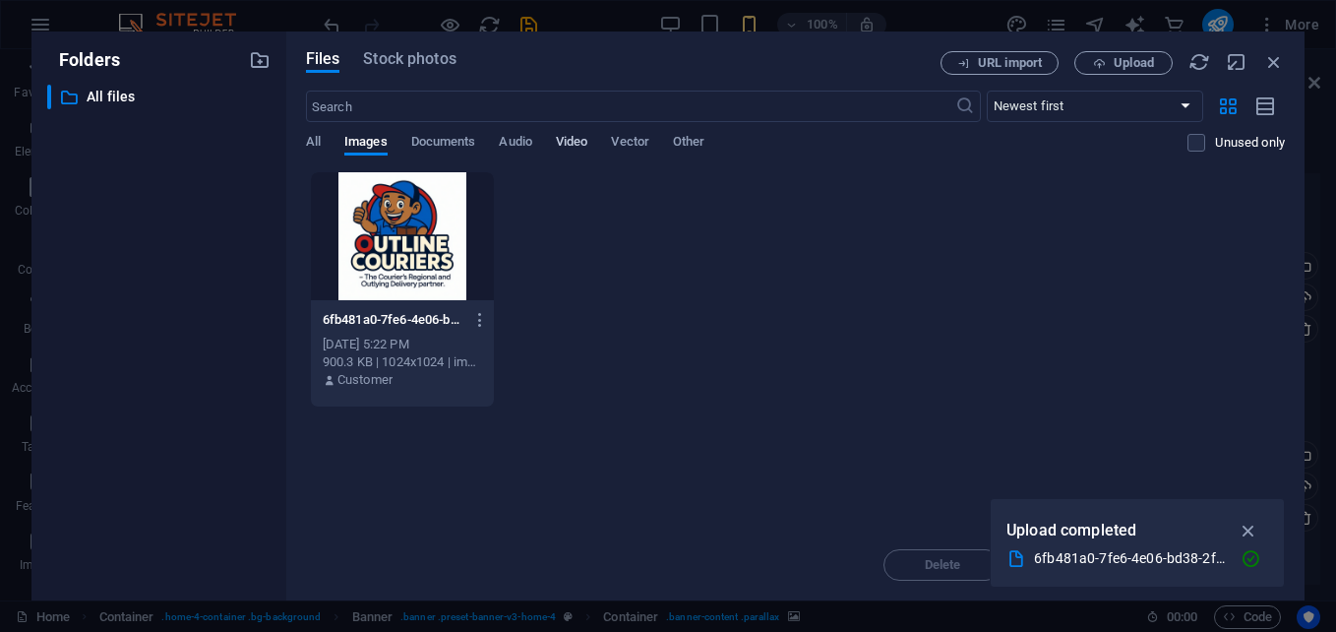
click at [576, 145] on span "Video" at bounding box center [571, 144] width 31 height 28
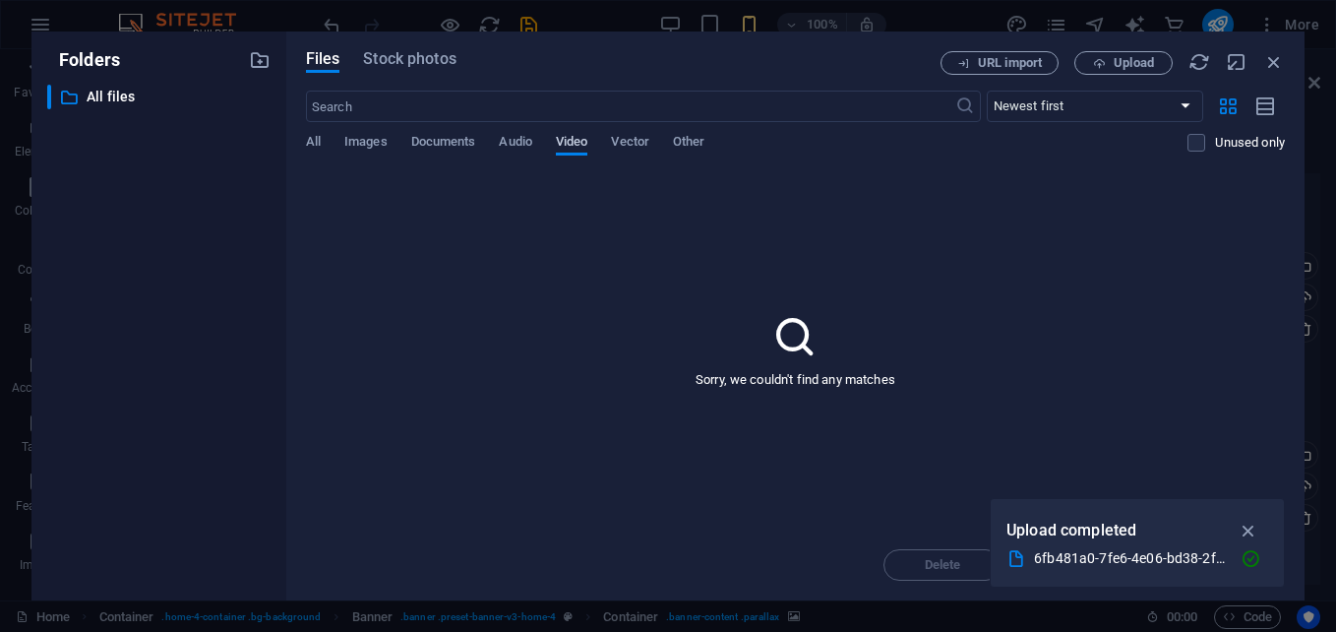
click at [579, 153] on button "Video" at bounding box center [571, 145] width 31 height 22
click at [522, 104] on input "text" at bounding box center [630, 106] width 649 height 31
click at [610, 108] on input "courier parcels being loaded ina van" at bounding box center [630, 106] width 649 height 31
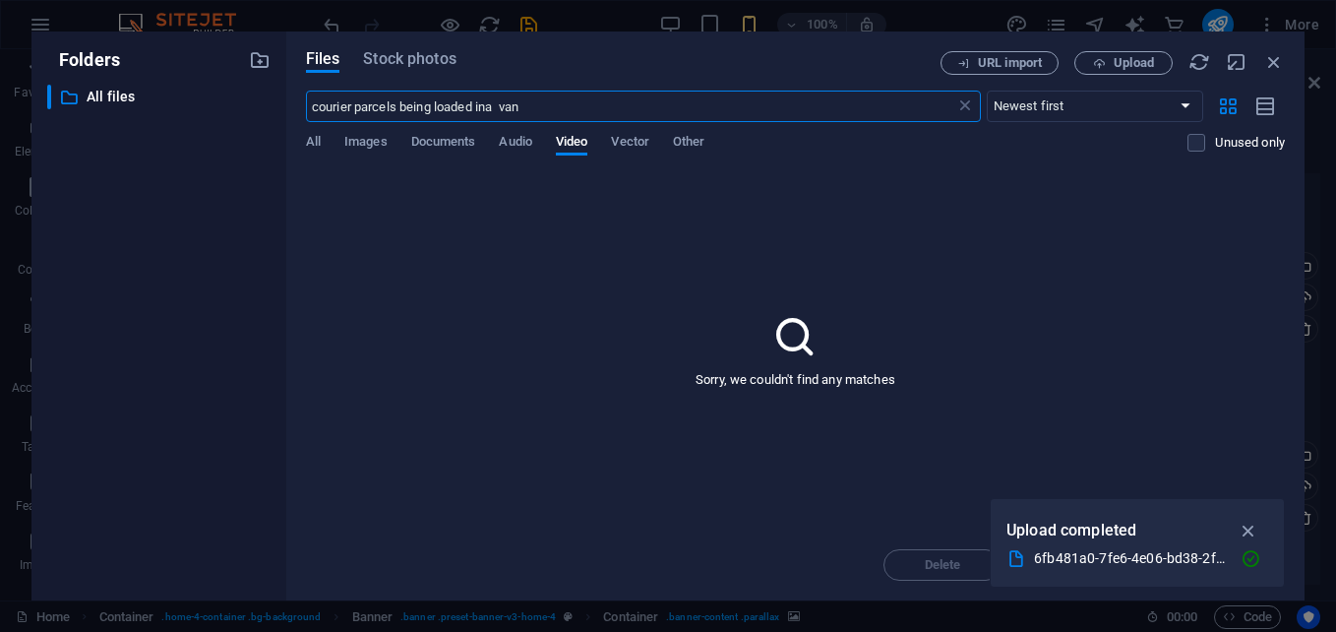
click at [485, 109] on input "courier parcels being loaded ina van" at bounding box center [630, 106] width 649 height 31
type input "courier parcels being loaded in a van"
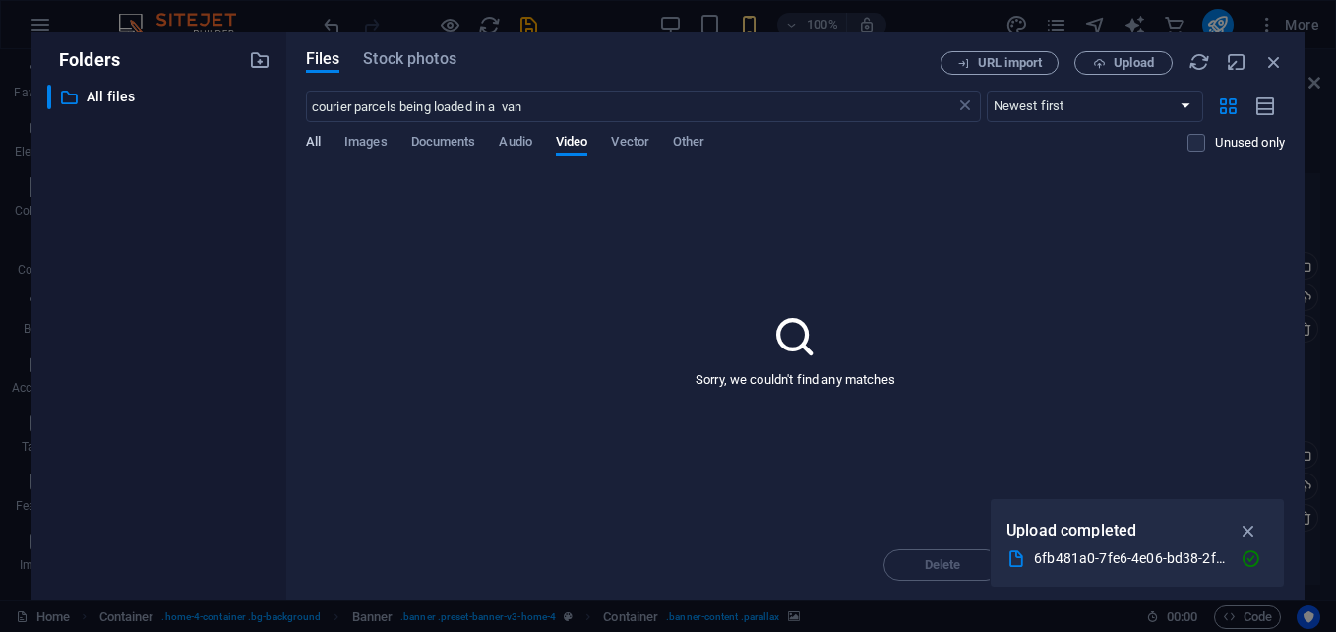
click at [316, 139] on span "All" at bounding box center [313, 144] width 15 height 28
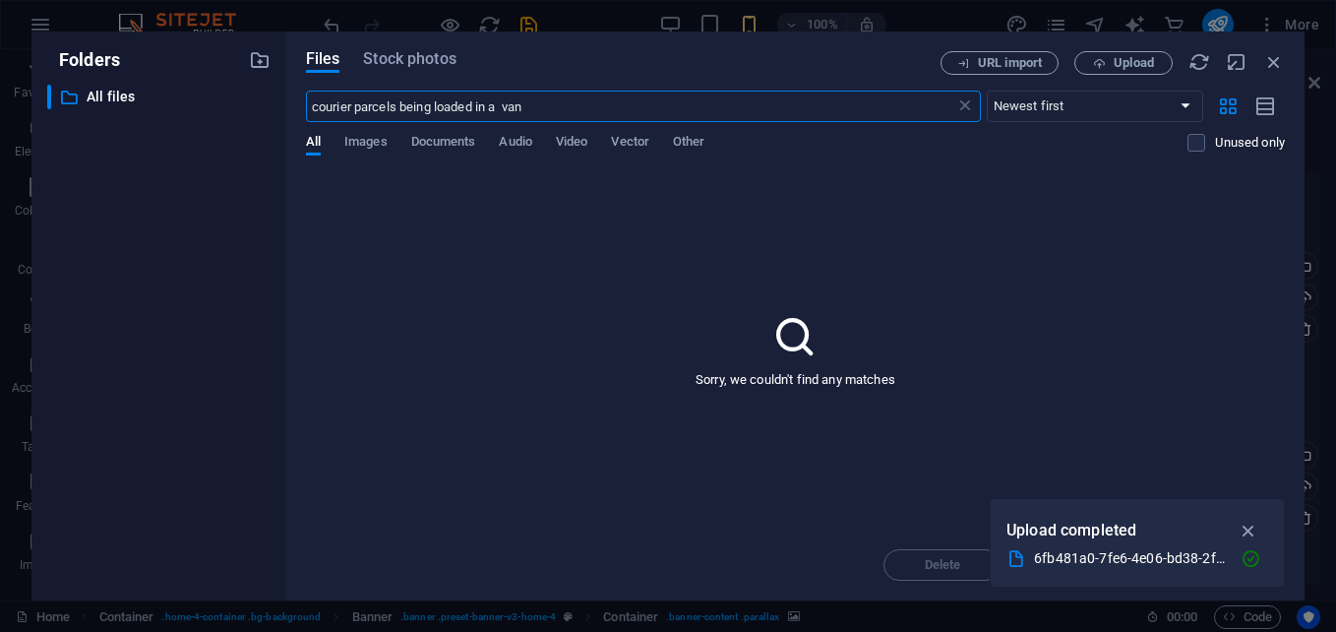
click at [847, 107] on input "courier parcels being loaded in a van" at bounding box center [630, 106] width 649 height 31
click at [408, 62] on span "Stock photos" at bounding box center [409, 59] width 92 height 24
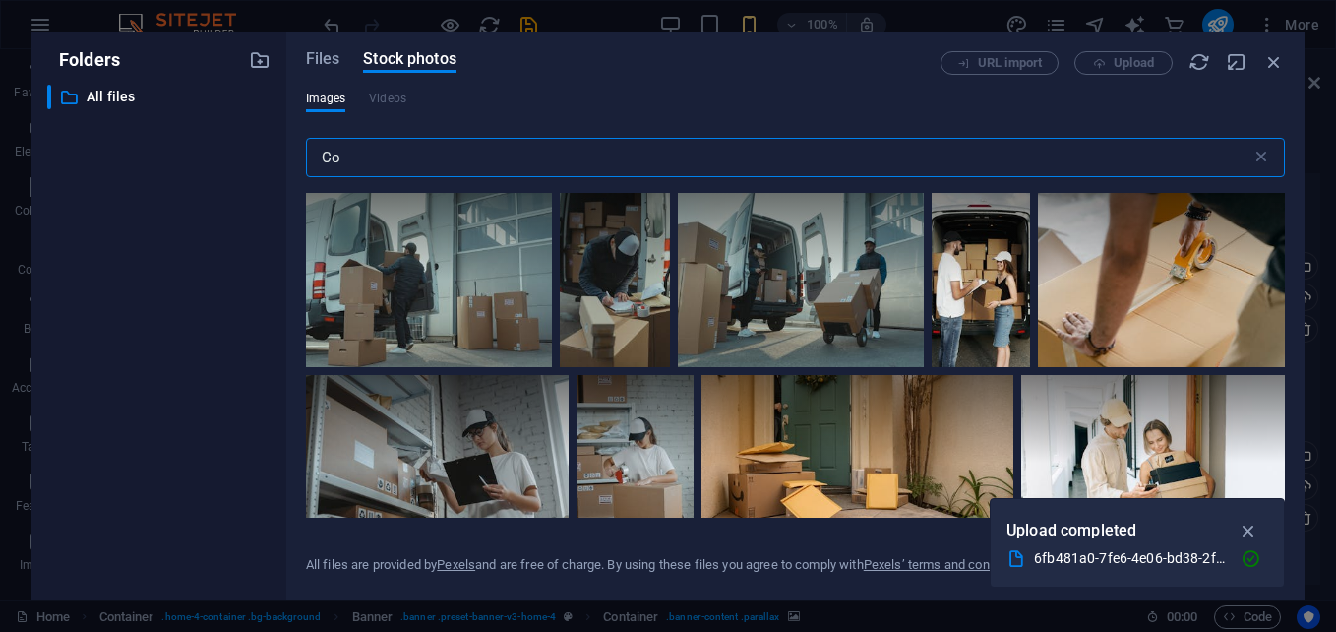
type input "C"
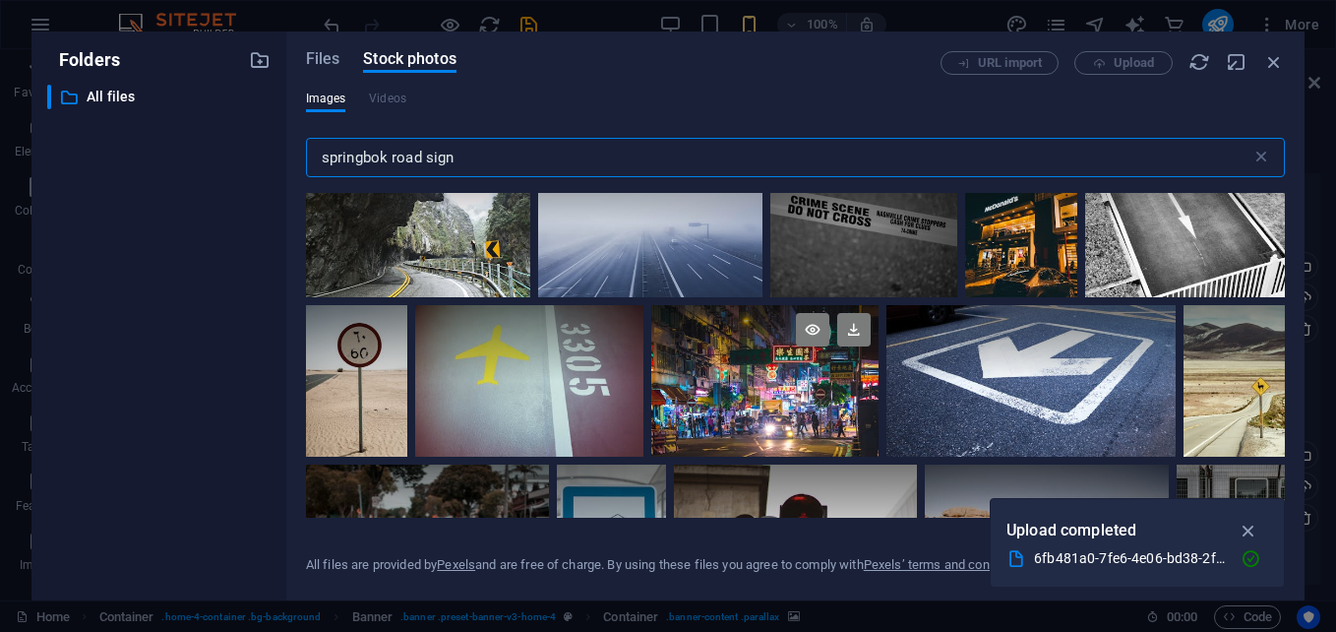
scroll to position [1476, 0]
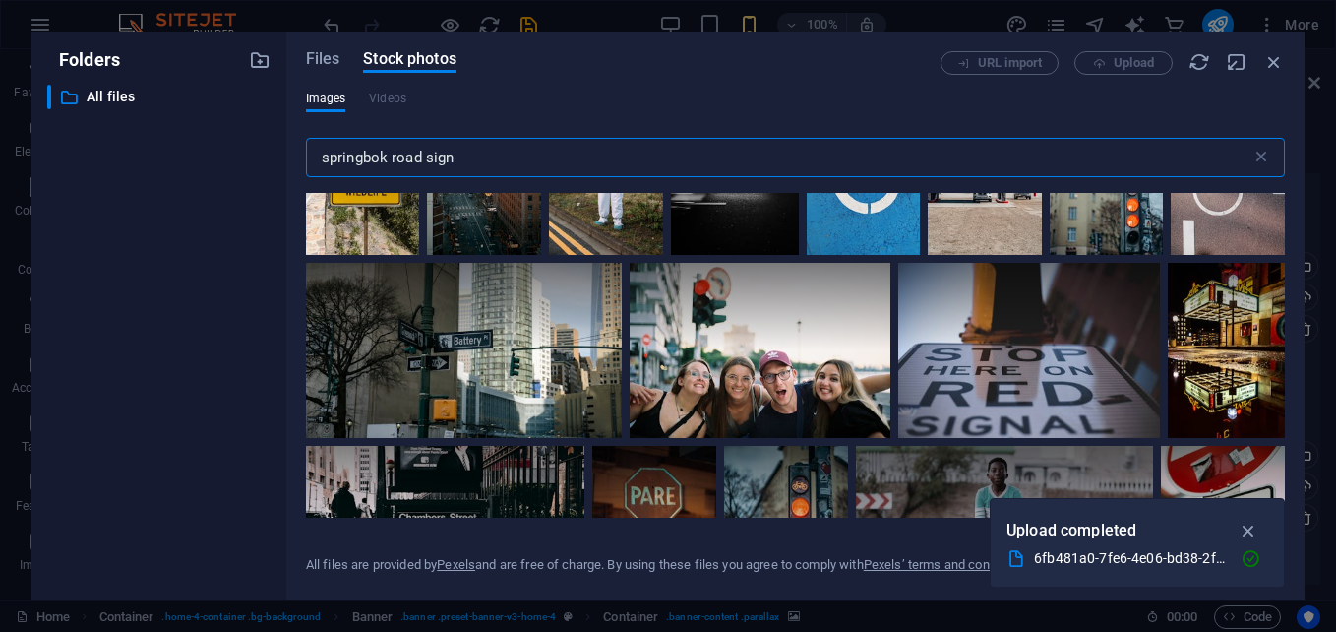
drag, startPoint x: 471, startPoint y: 156, endPoint x: 389, endPoint y: 168, distance: 83.5
click at [389, 168] on input "springbok road sign" at bounding box center [779, 157] width 946 height 39
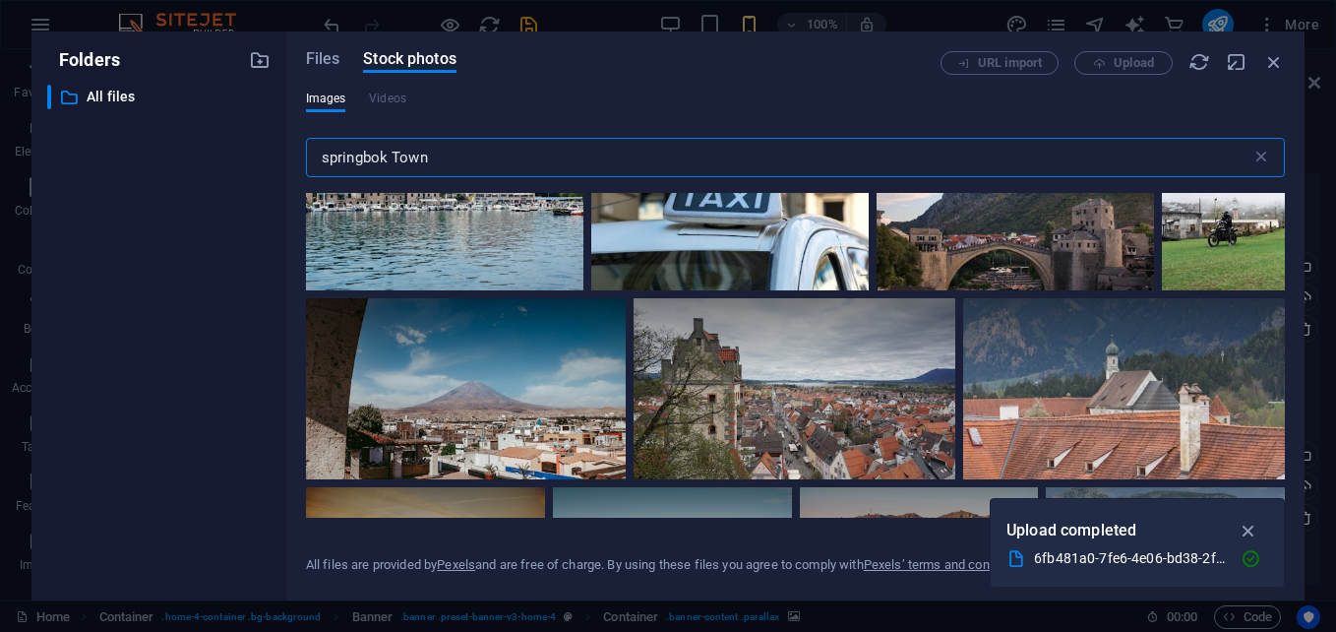
scroll to position [689, 0]
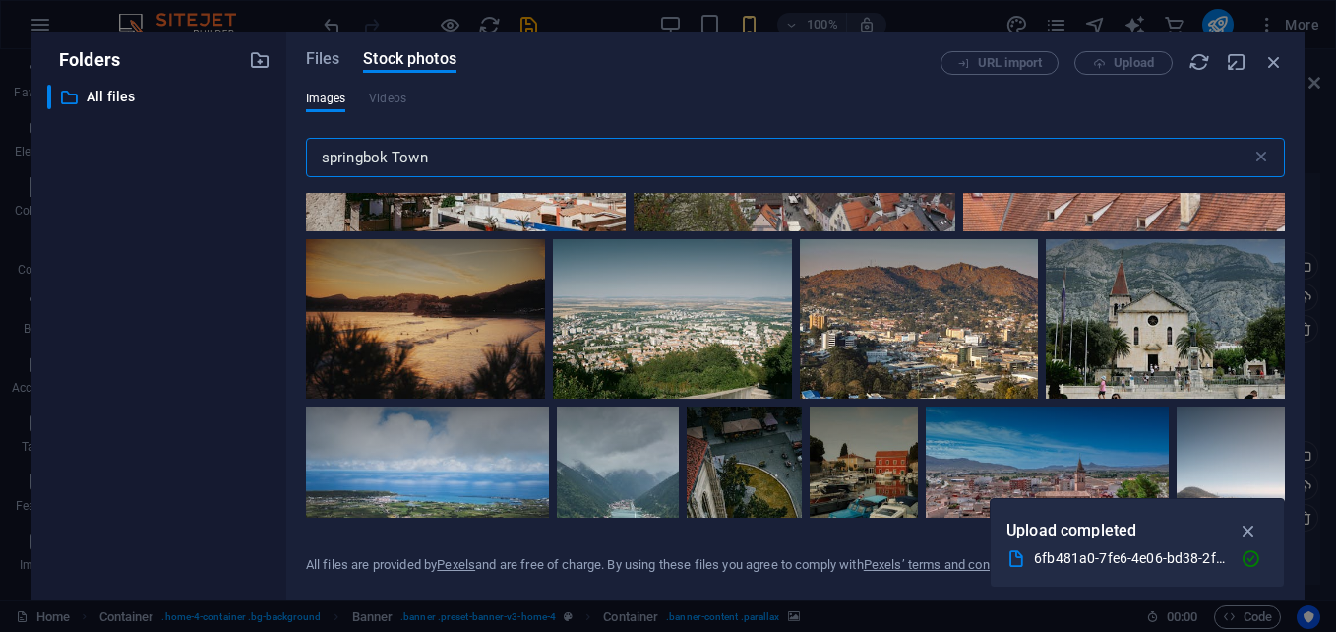
drag, startPoint x: 445, startPoint y: 157, endPoint x: 214, endPoint y: 152, distance: 231.3
click at [214, 152] on div "Folders ​ All files All files Files Stock photos URL import Upload Images Video…" at bounding box center [667, 315] width 1273 height 569
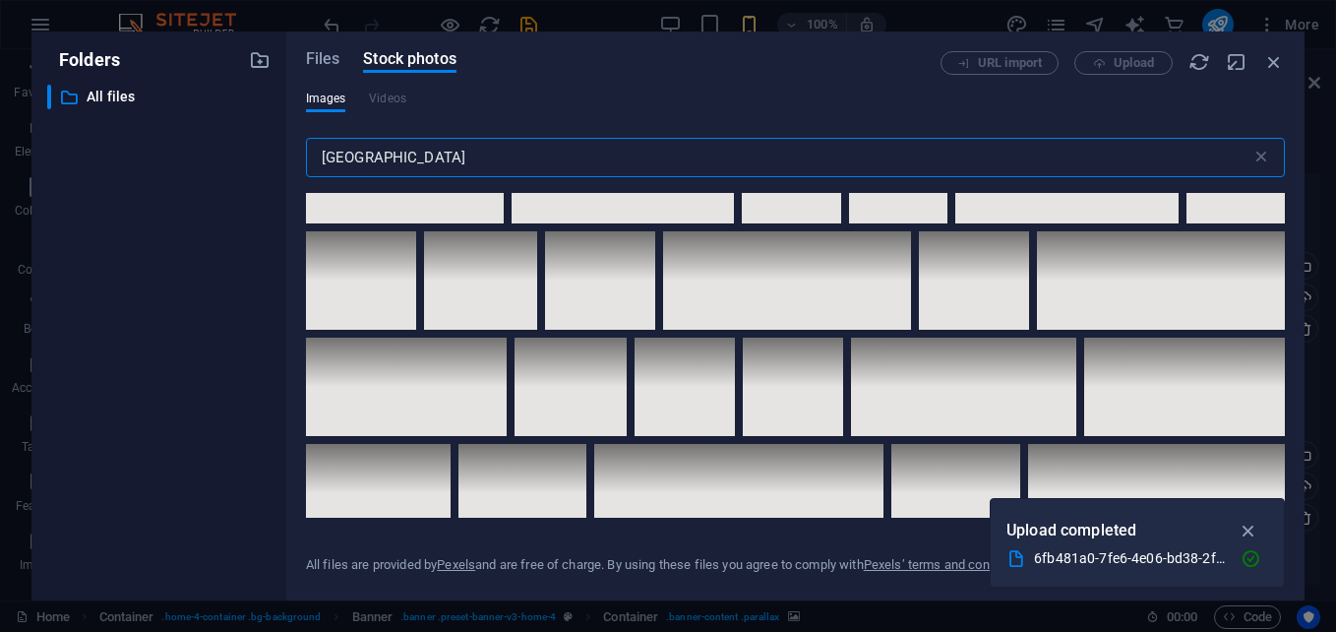
scroll to position [8462, 0]
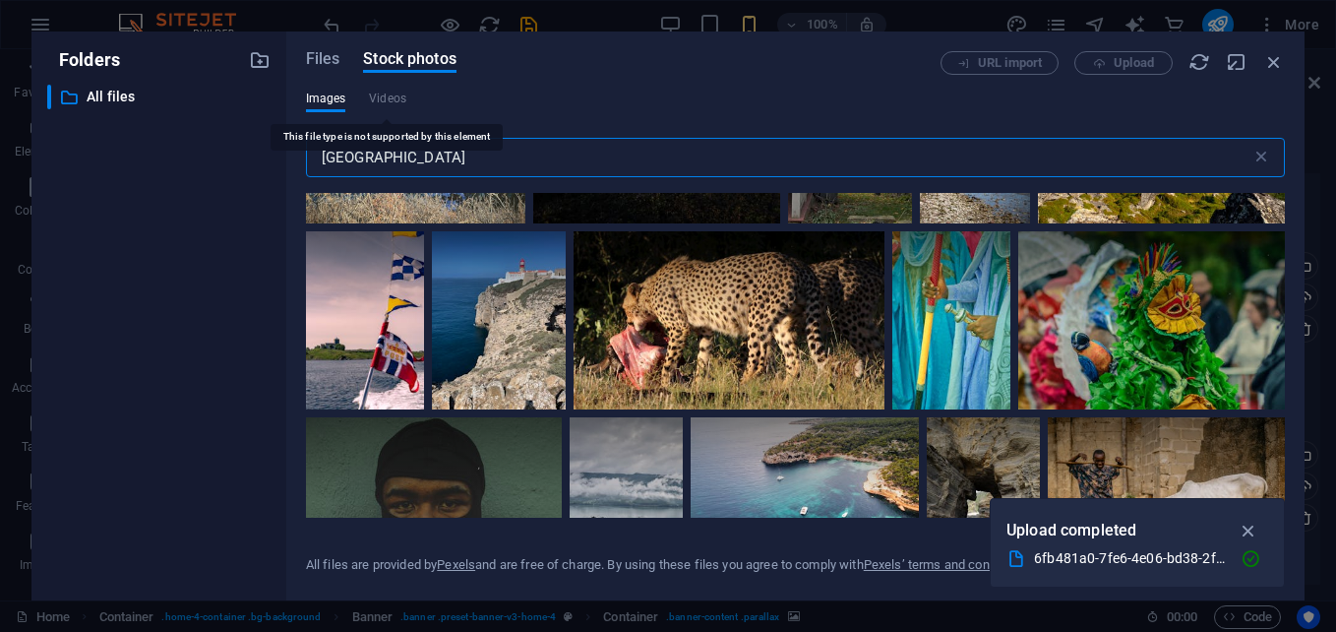
type input "[GEOGRAPHIC_DATA]"
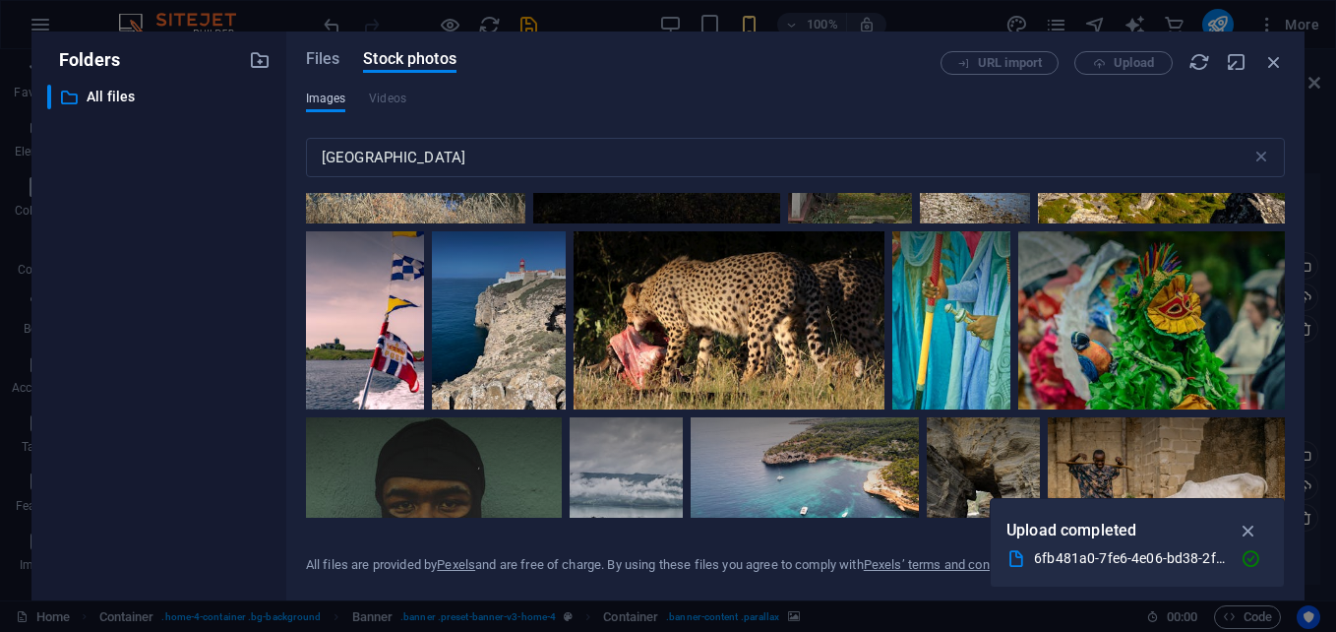
click at [311, 98] on span "Images" at bounding box center [326, 99] width 40 height 24
click at [1109, 62] on div "URL import Upload" at bounding box center [1113, 63] width 344 height 24
click at [1122, 60] on div "URL import Upload" at bounding box center [1113, 63] width 344 height 24
click at [1137, 61] on div "URL import Upload" at bounding box center [1113, 63] width 344 height 24
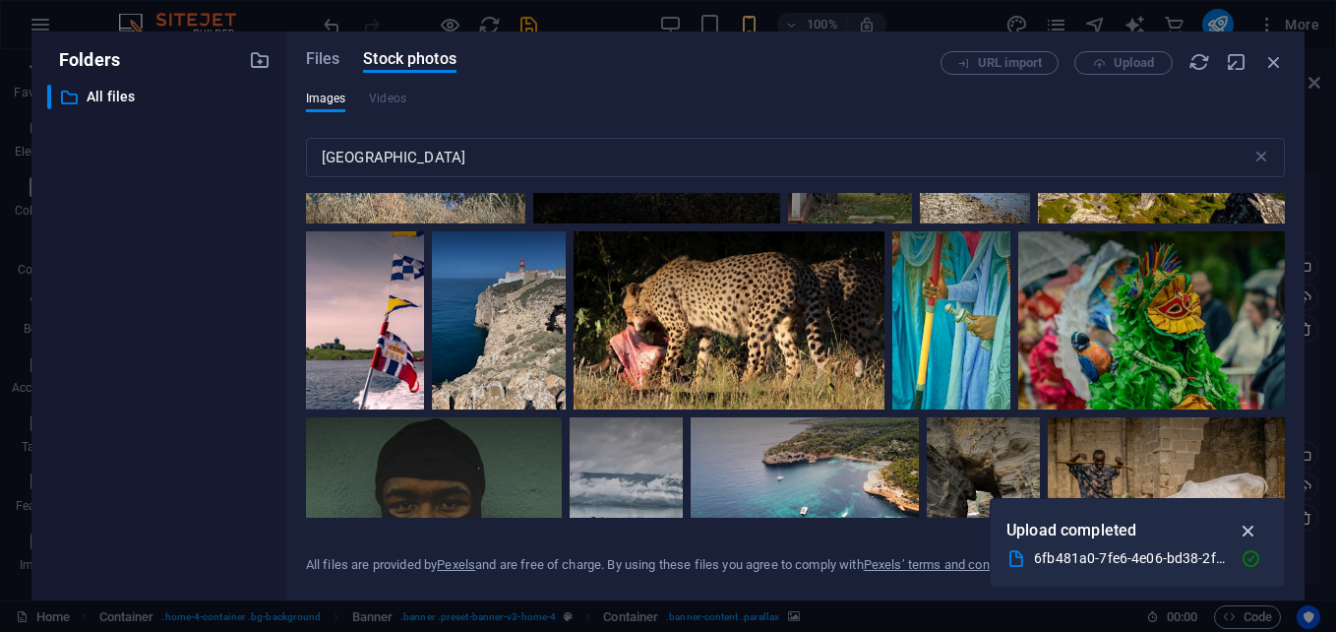
click at [1252, 526] on icon "button" at bounding box center [1249, 531] width 23 height 22
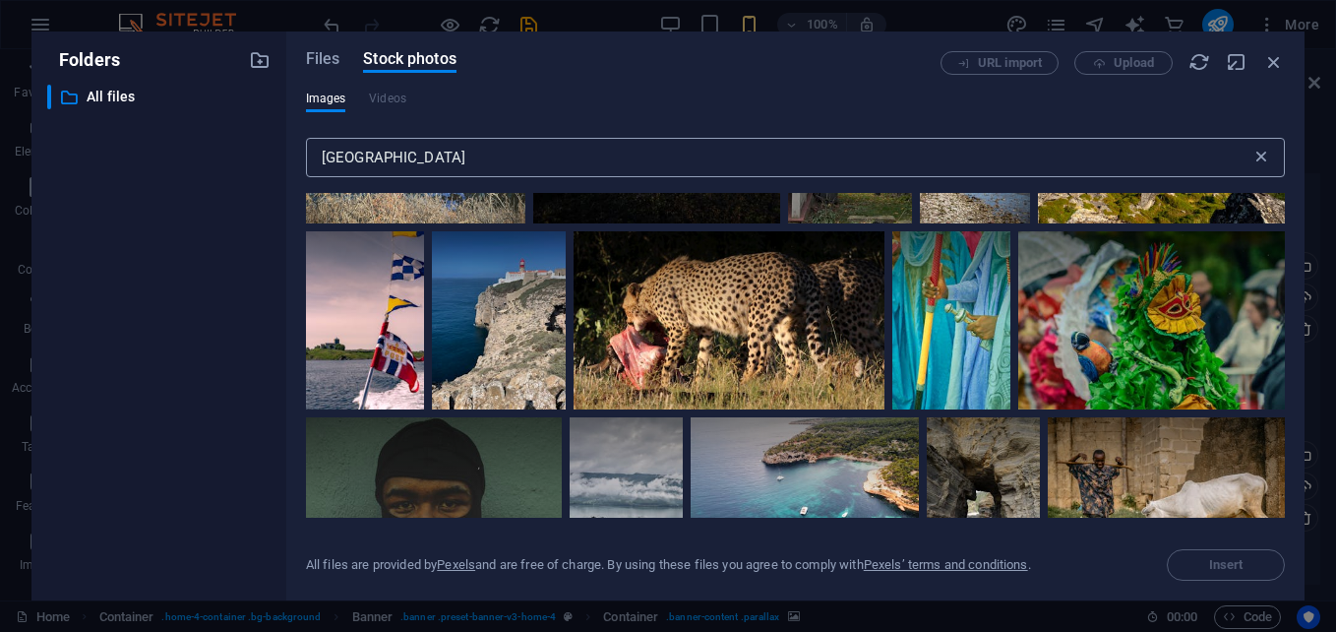
click at [1265, 163] on icon at bounding box center [1262, 158] width 20 height 20
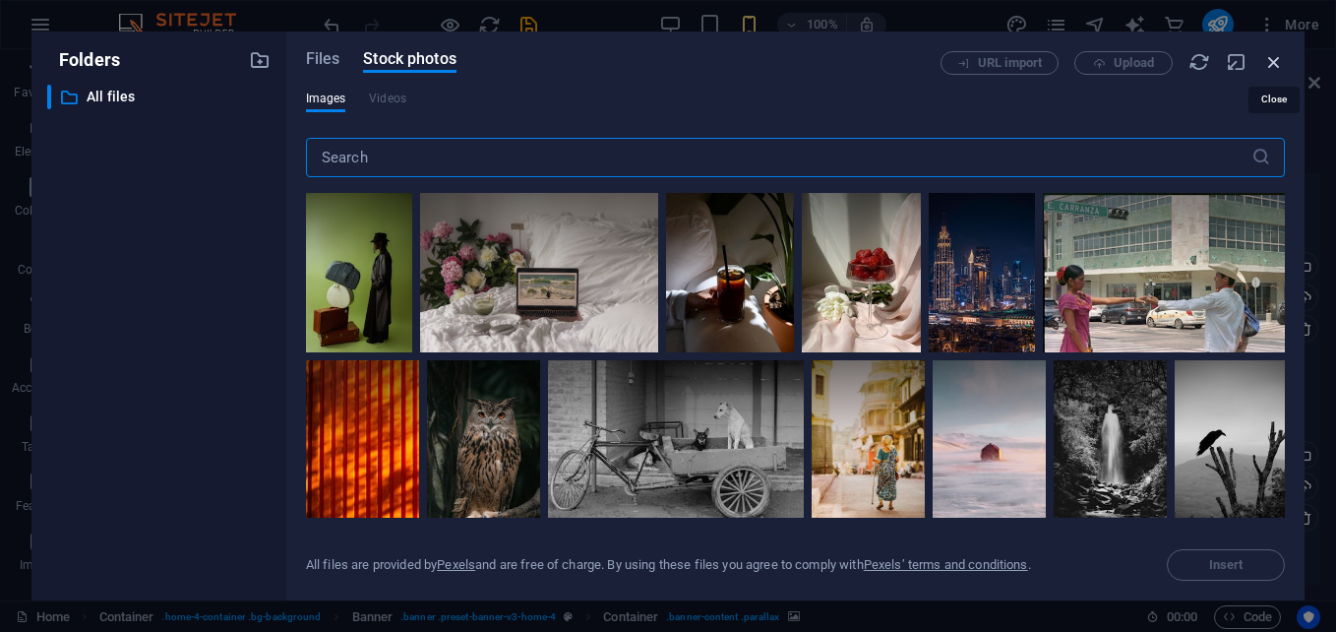
click at [1277, 67] on icon "button" at bounding box center [1274, 62] width 22 height 22
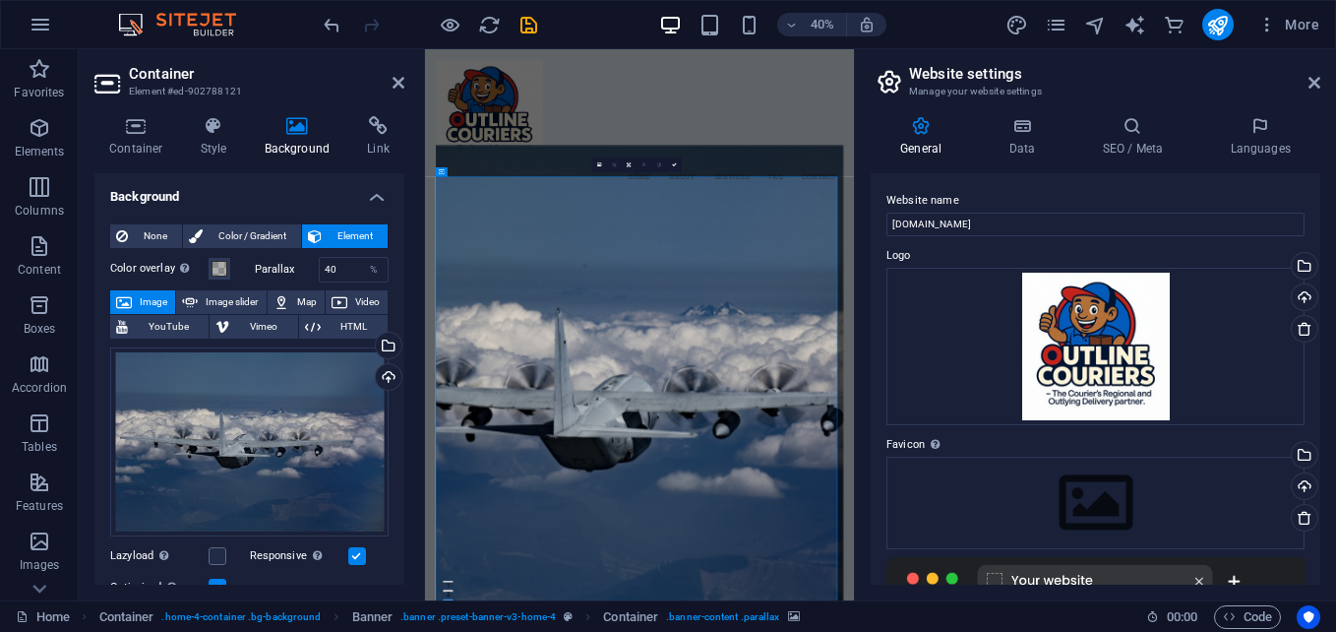
click at [353, 296] on span "Video" at bounding box center [367, 302] width 29 height 24
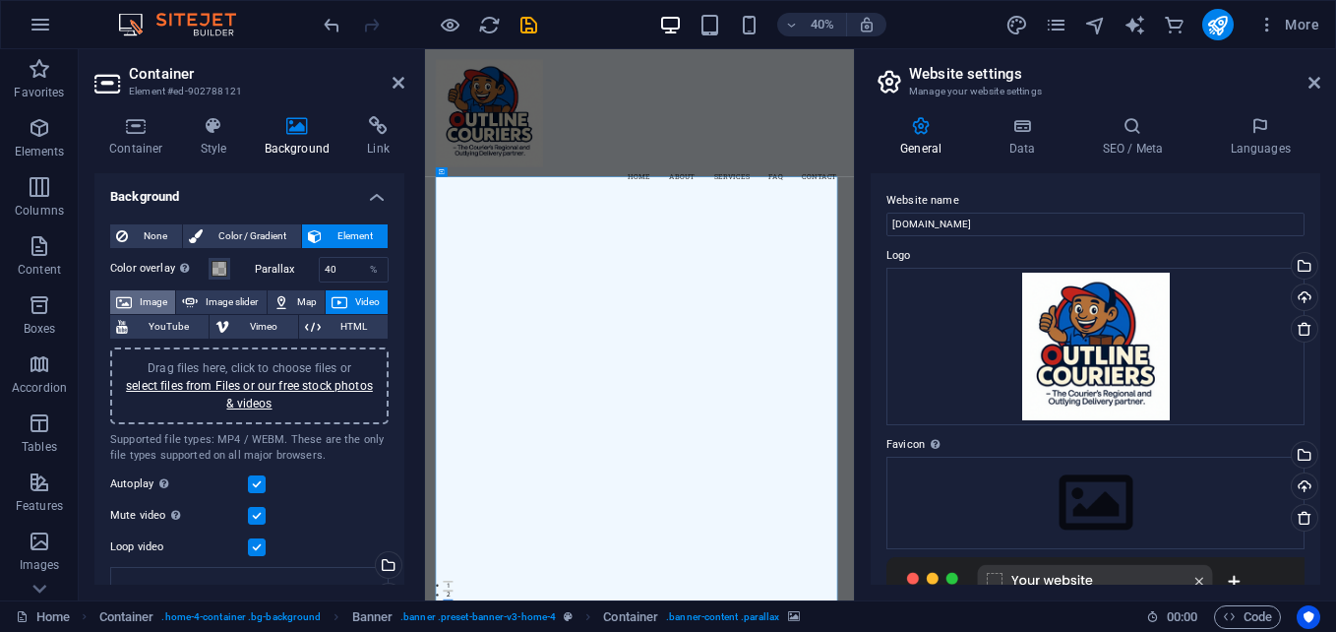
click at [127, 298] on icon at bounding box center [124, 302] width 16 height 24
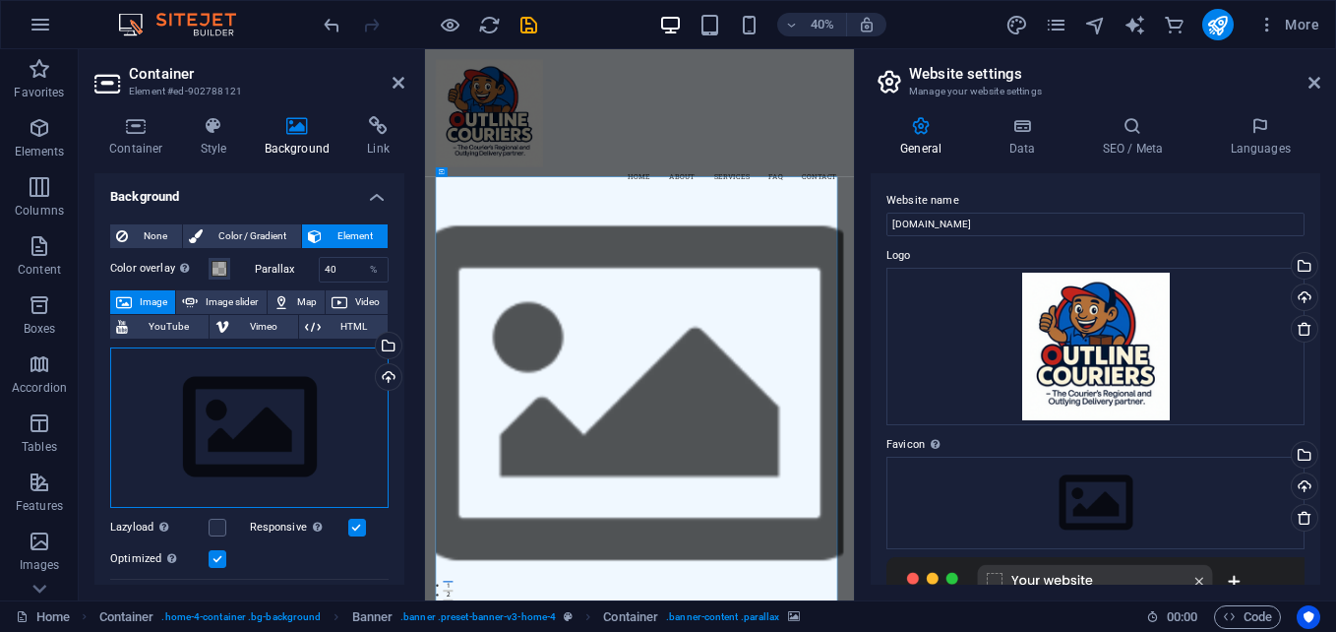
click at [337, 427] on div "Drag files here, click to choose files or select files from Files or our free s…" at bounding box center [249, 427] width 278 height 161
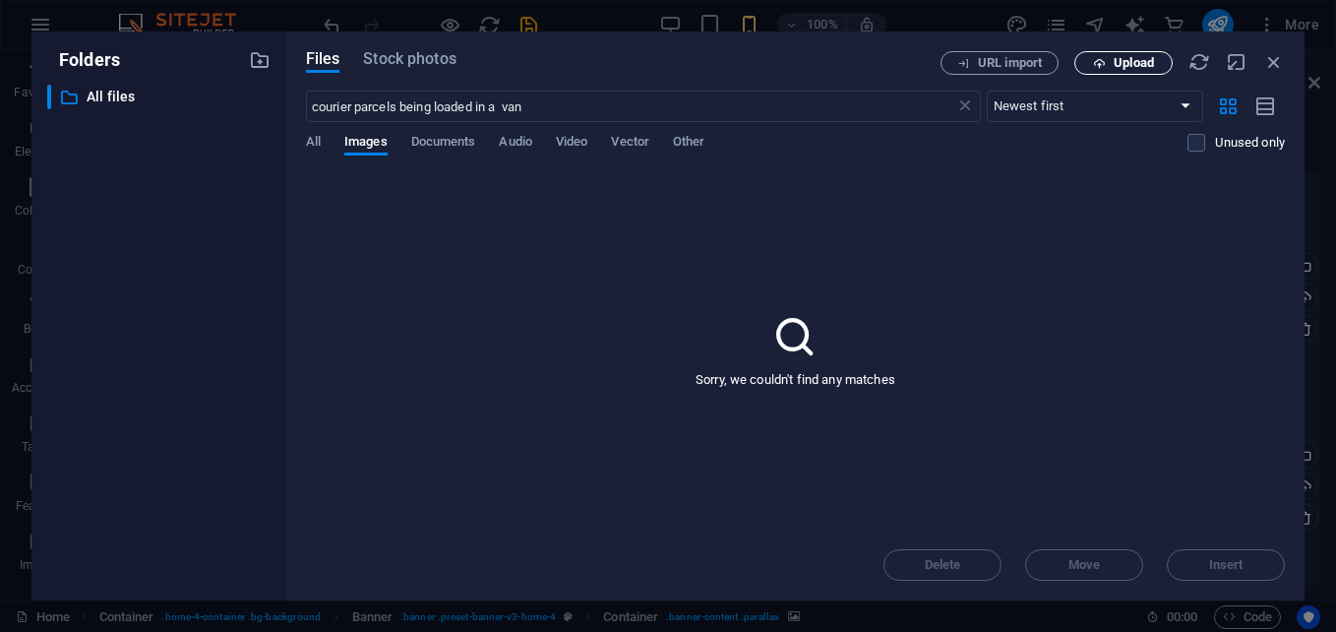
click at [1130, 68] on span "Upload" at bounding box center [1134, 63] width 40 height 12
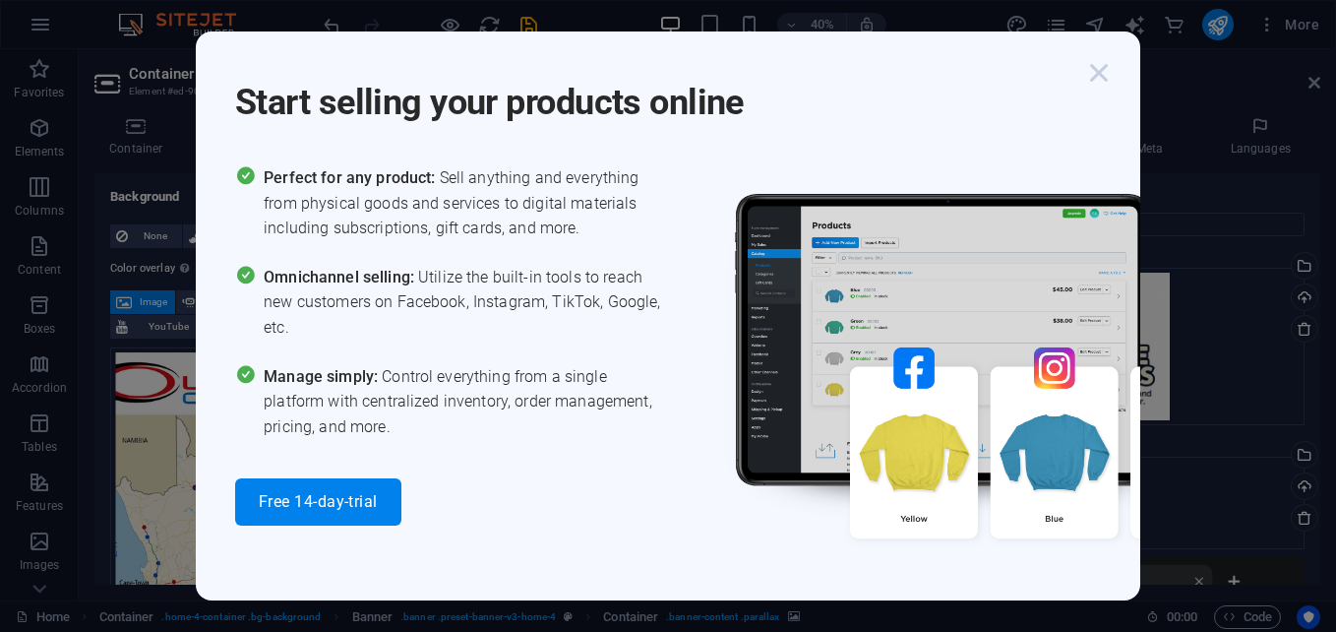
click at [1097, 72] on icon "button" at bounding box center [1098, 72] width 35 height 35
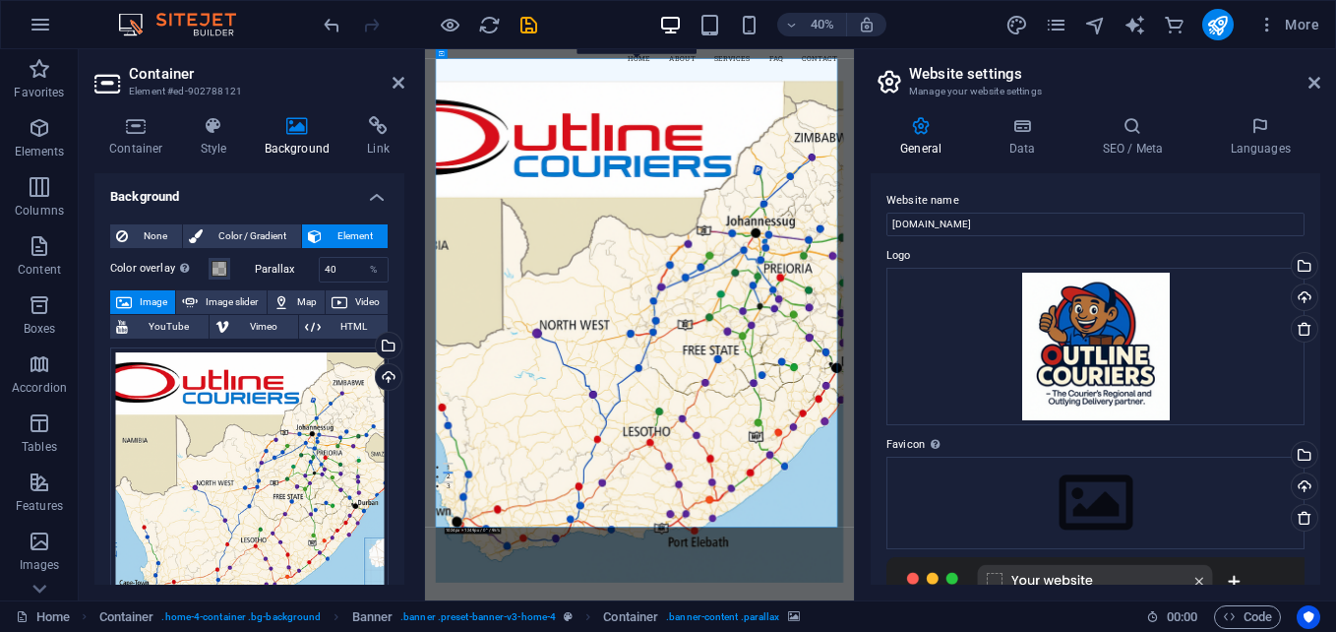
scroll to position [492, 0]
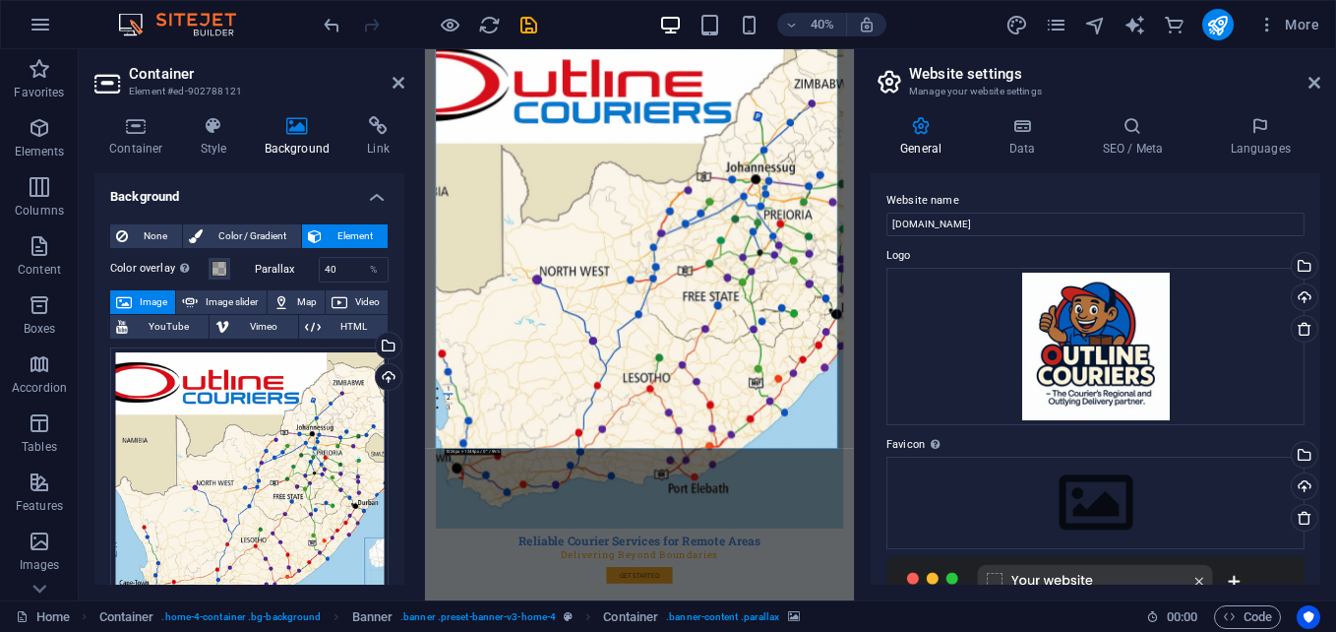
click at [1234, 631] on figure at bounding box center [961, 621] width 1019 height 1254
click at [996, 631] on figure at bounding box center [961, 621] width 1019 height 1254
click at [850, 551] on figure at bounding box center [961, 621] width 1019 height 1254
drag, startPoint x: 811, startPoint y: 674, endPoint x: 1261, endPoint y: 600, distance: 456.6
click at [1197, 631] on figure at bounding box center [961, 621] width 1019 height 1254
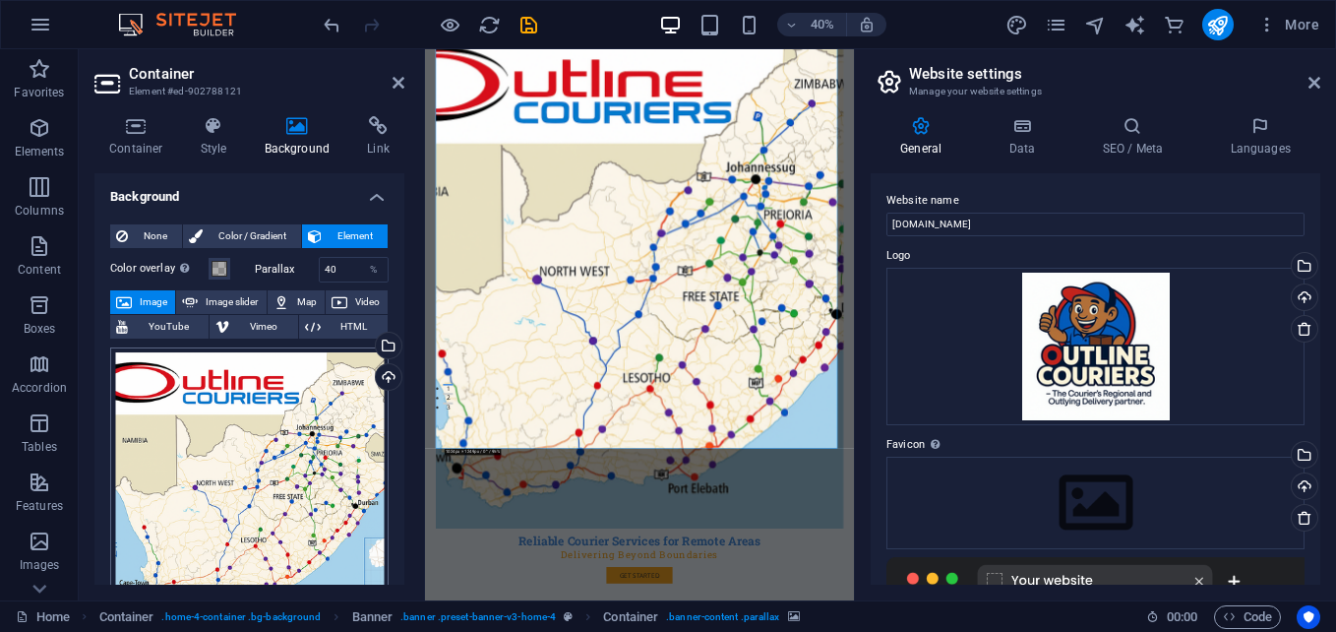
scroll to position [197, 0]
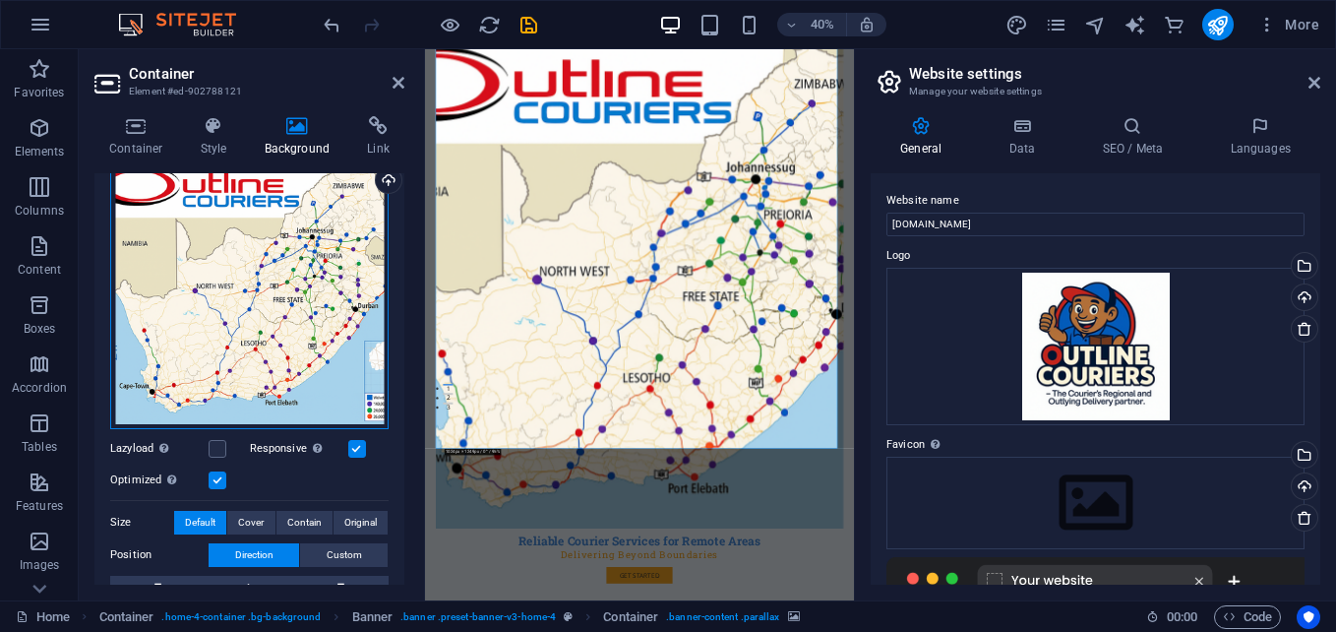
click at [283, 352] on div "Drag files here, click to choose files or select files from Files or our free s…" at bounding box center [249, 290] width 278 height 278
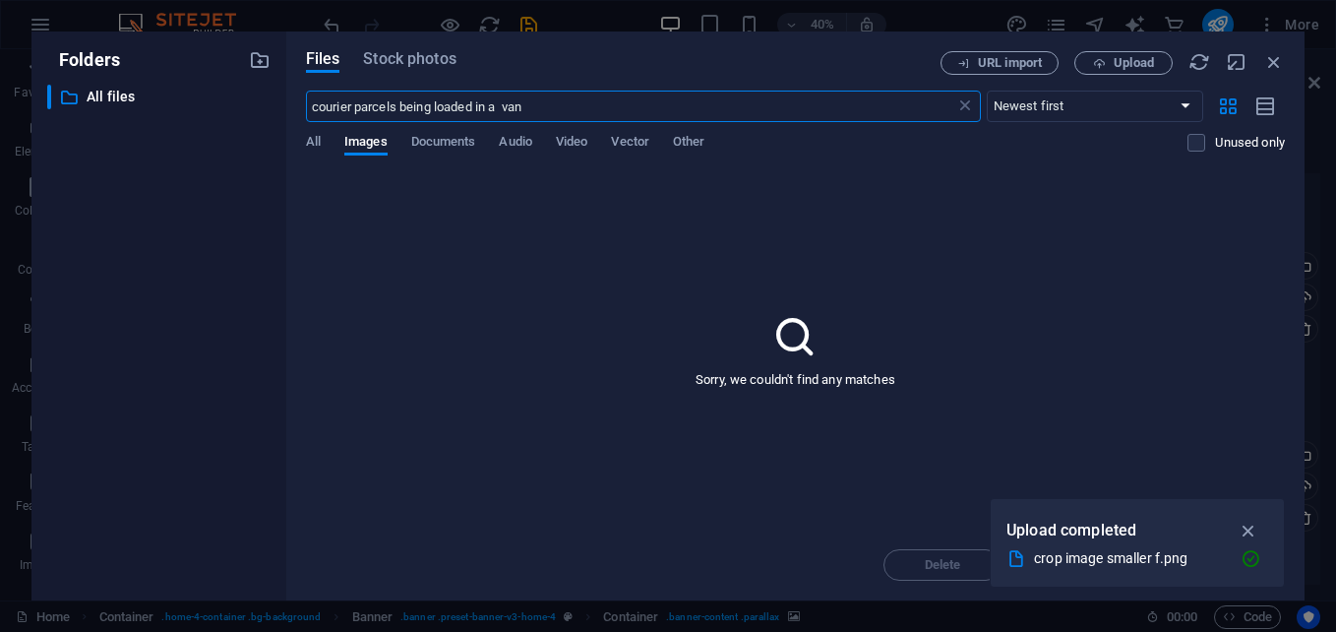
scroll to position [0, 0]
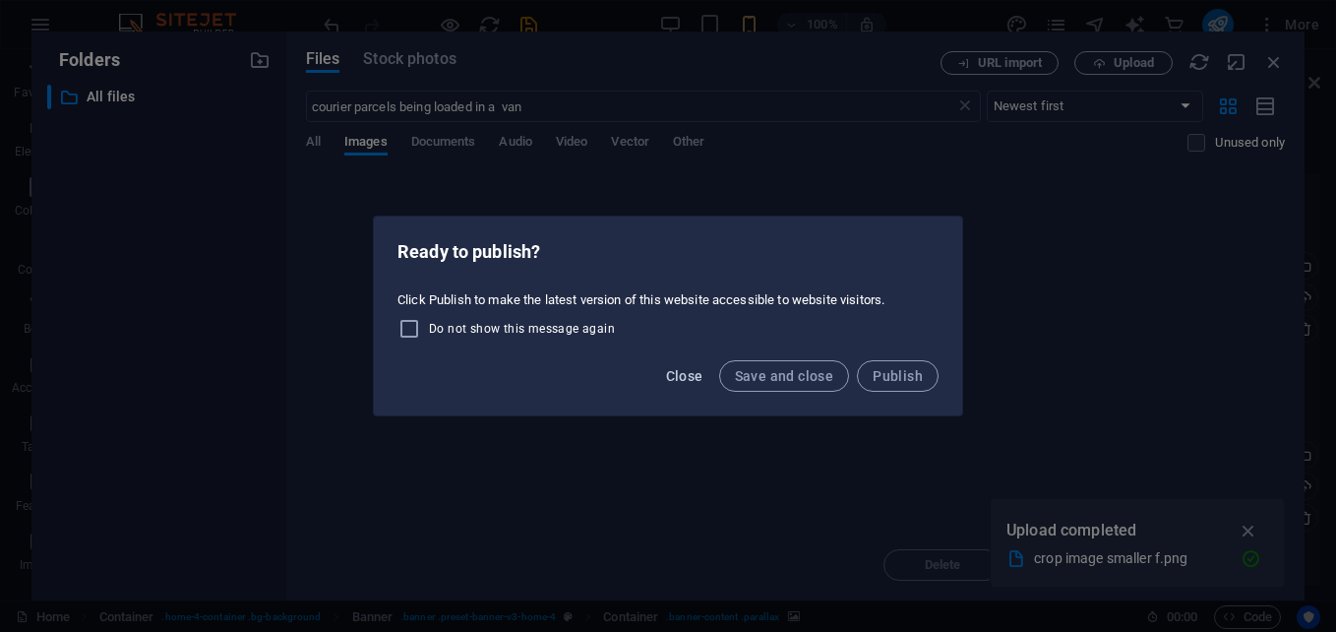
click at [699, 370] on span "Close" at bounding box center [684, 376] width 37 height 16
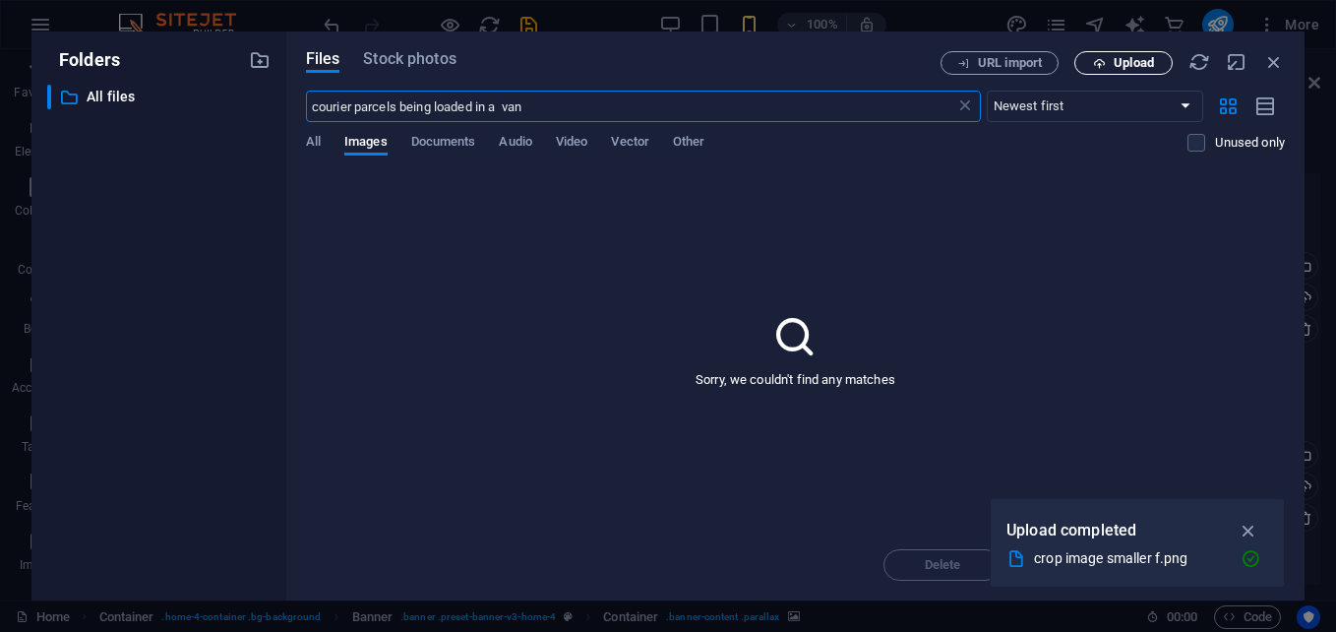
click at [1134, 66] on span "Upload" at bounding box center [1134, 63] width 40 height 12
